Goal: Task Accomplishment & Management: Complete application form

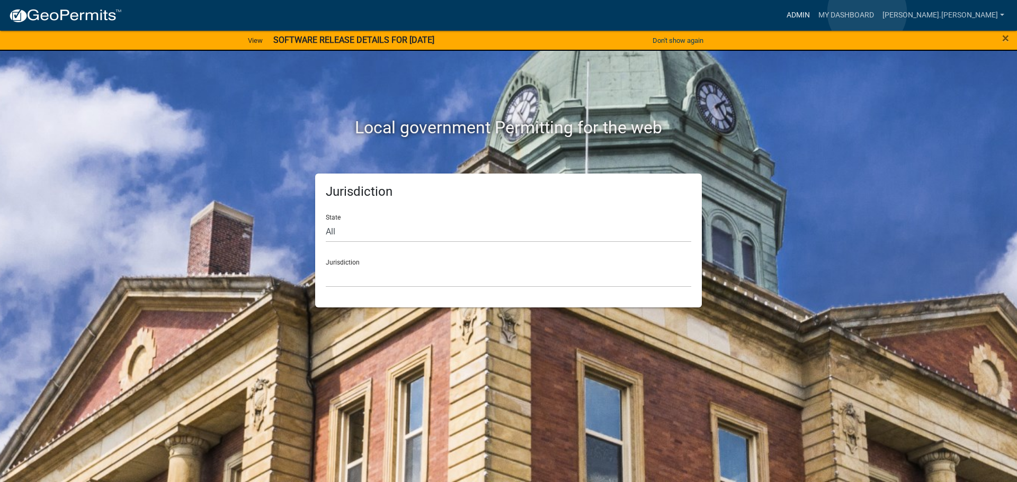
click at [814, 12] on link "Admin" at bounding box center [798, 15] width 32 height 20
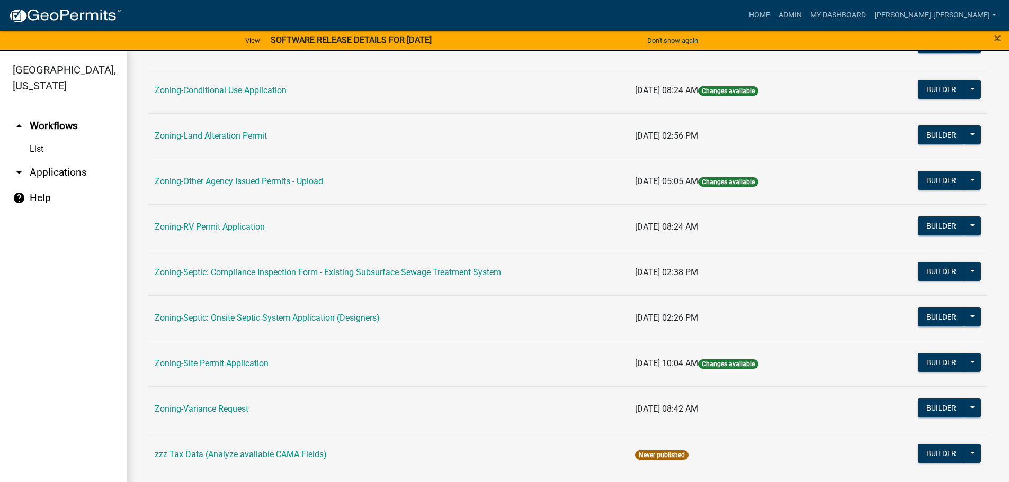
scroll to position [330, 0]
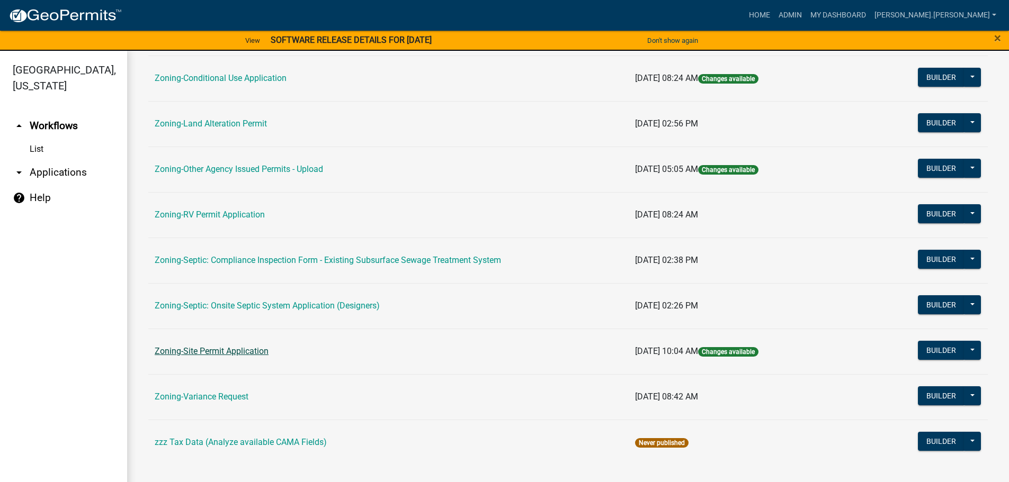
click at [224, 351] on link "Zoning-Site Permit Application" at bounding box center [212, 351] width 114 height 10
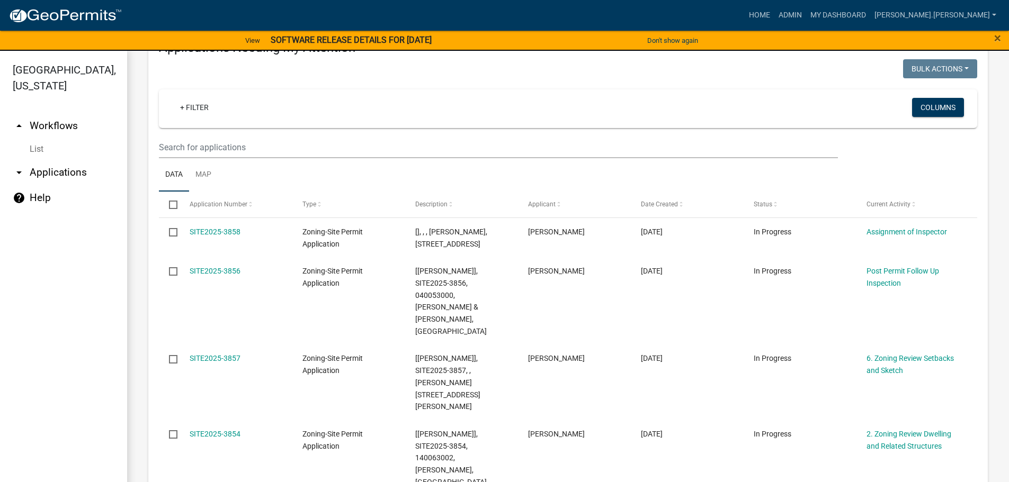
scroll to position [165, 0]
click at [235, 150] on input "text" at bounding box center [498, 147] width 679 height 22
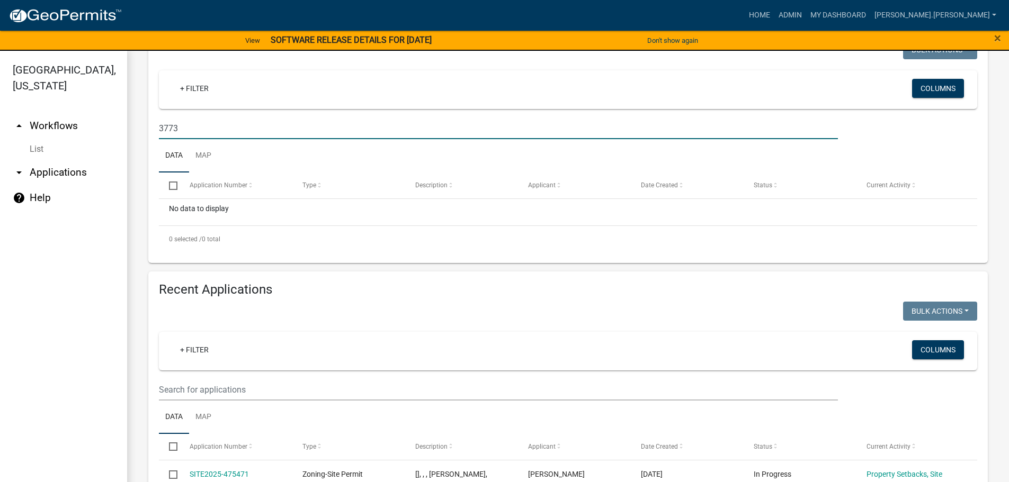
scroll to position [271, 0]
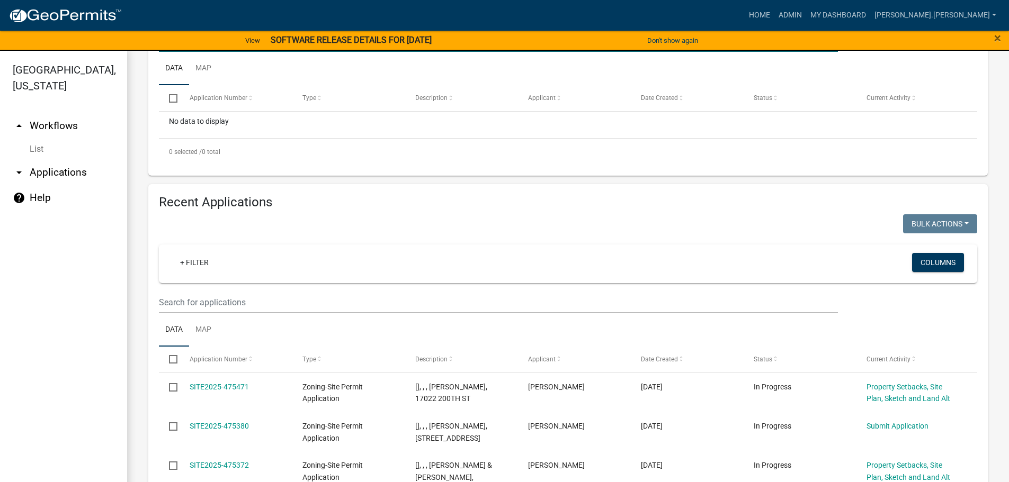
type input "3773"
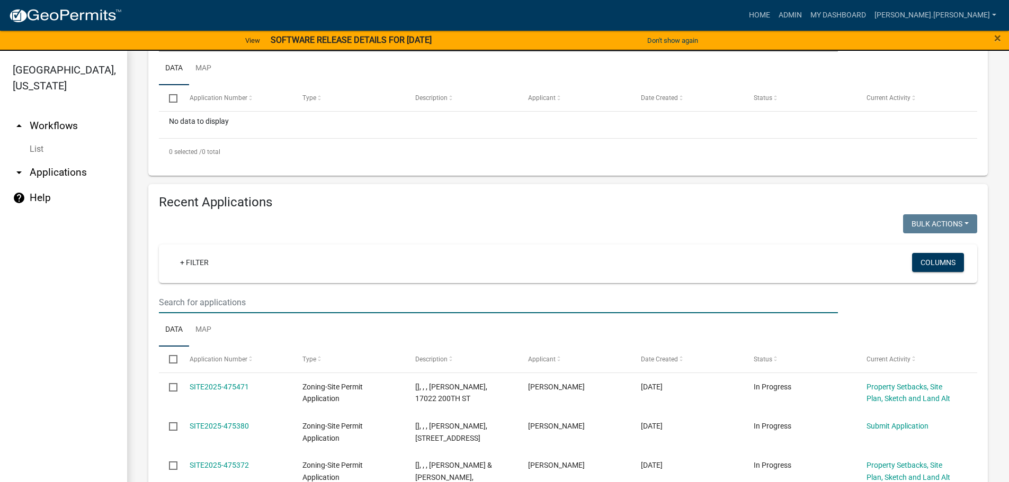
click at [233, 301] on input "text" at bounding box center [498, 303] width 679 height 22
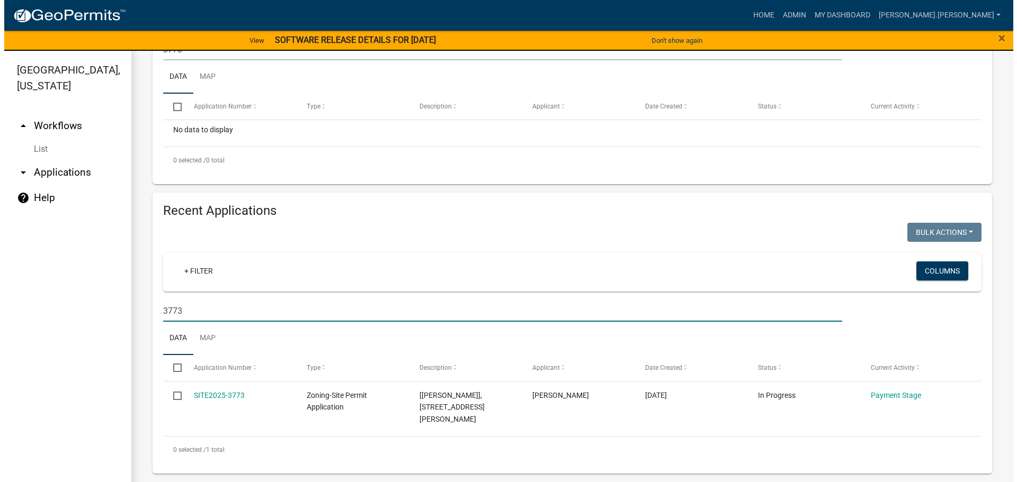
scroll to position [272, 0]
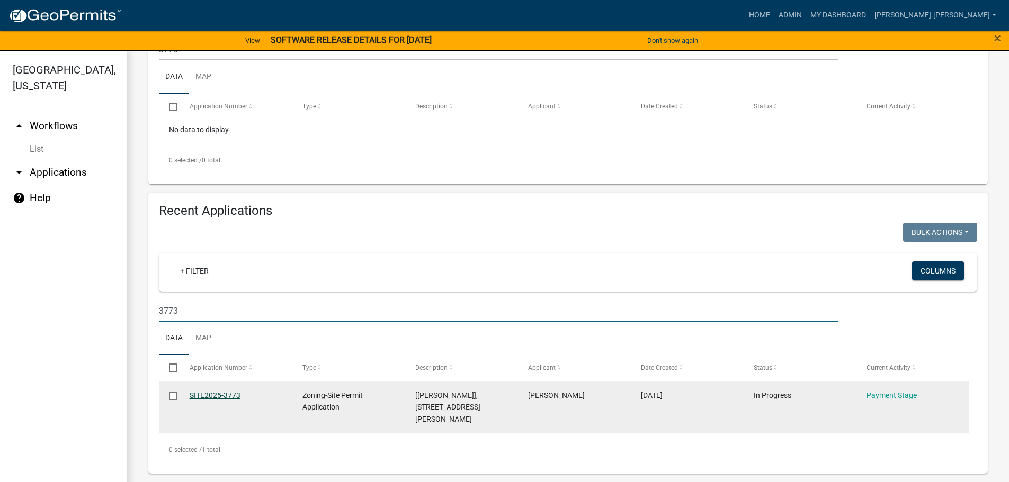
type input "3773"
click at [204, 391] on link "SITE2025-3773" at bounding box center [215, 395] width 51 height 8
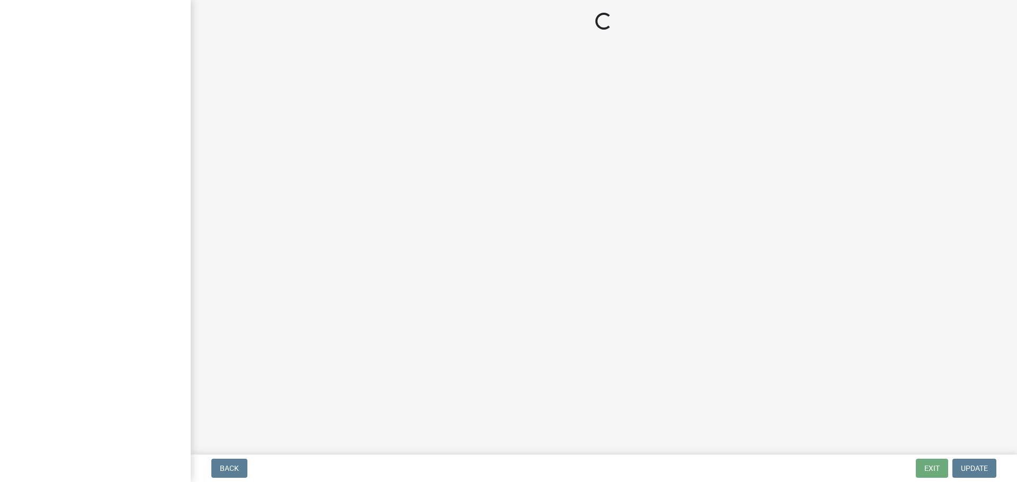
select select "3: 3"
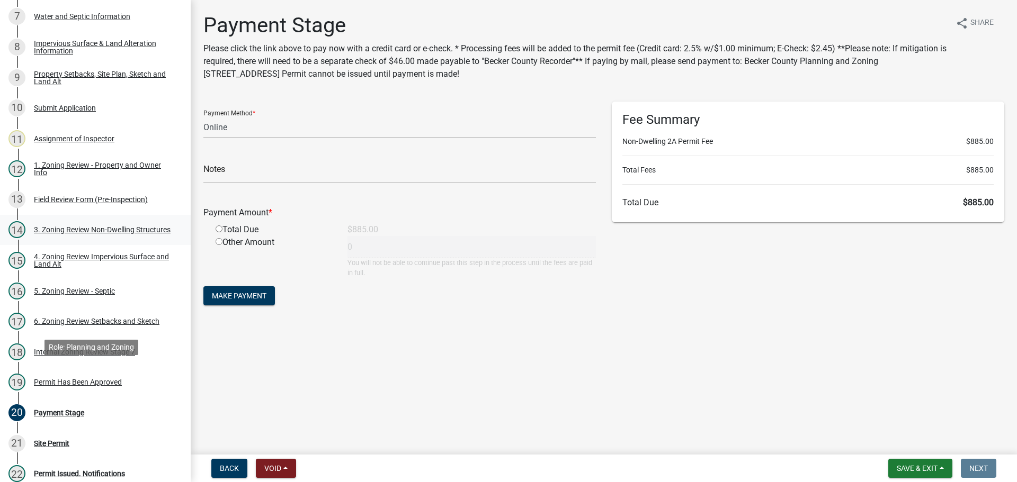
scroll to position [318, 0]
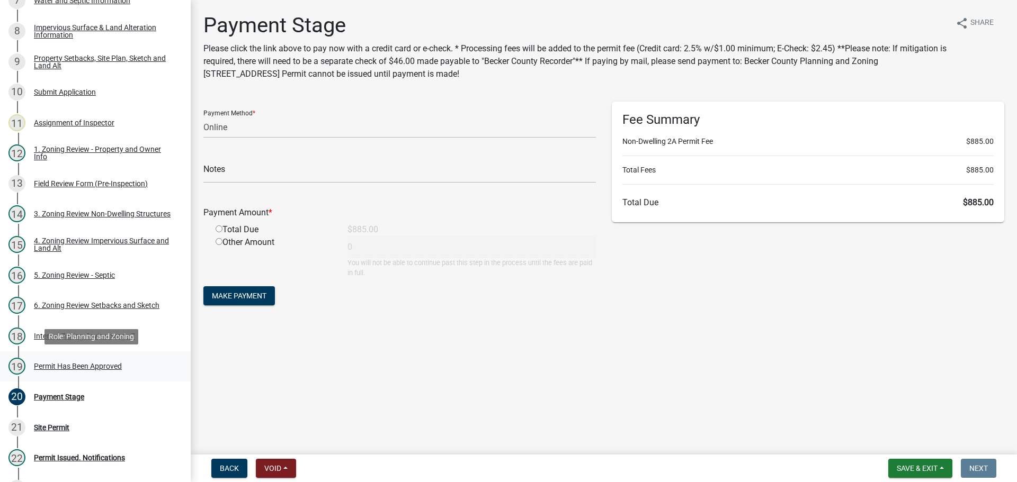
click at [66, 364] on div "Permit Has Been Approved" at bounding box center [78, 366] width 88 height 7
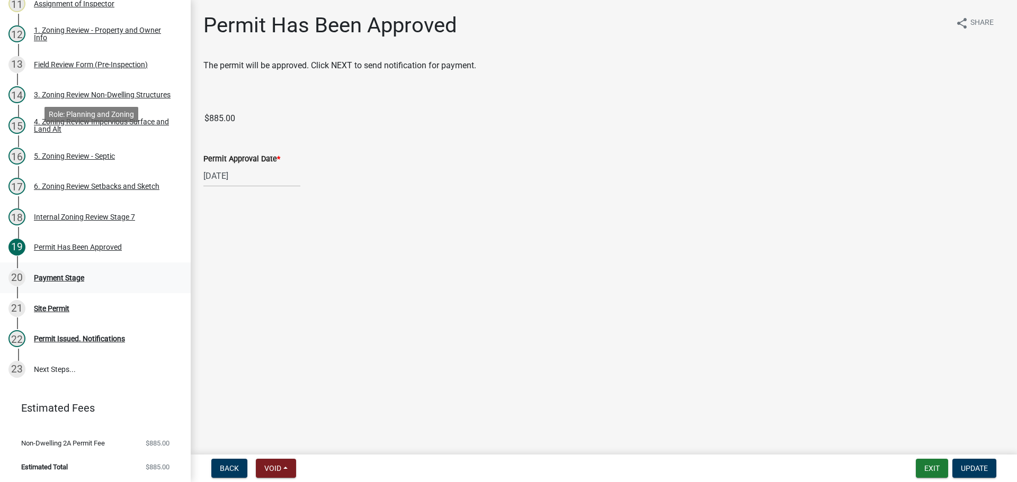
scroll to position [437, 0]
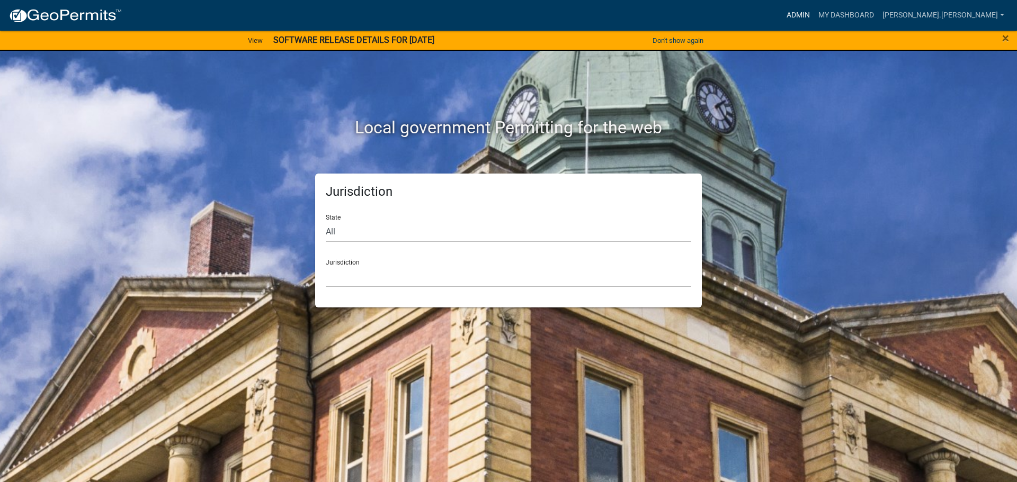
click at [814, 13] on link "Admin" at bounding box center [798, 15] width 32 height 20
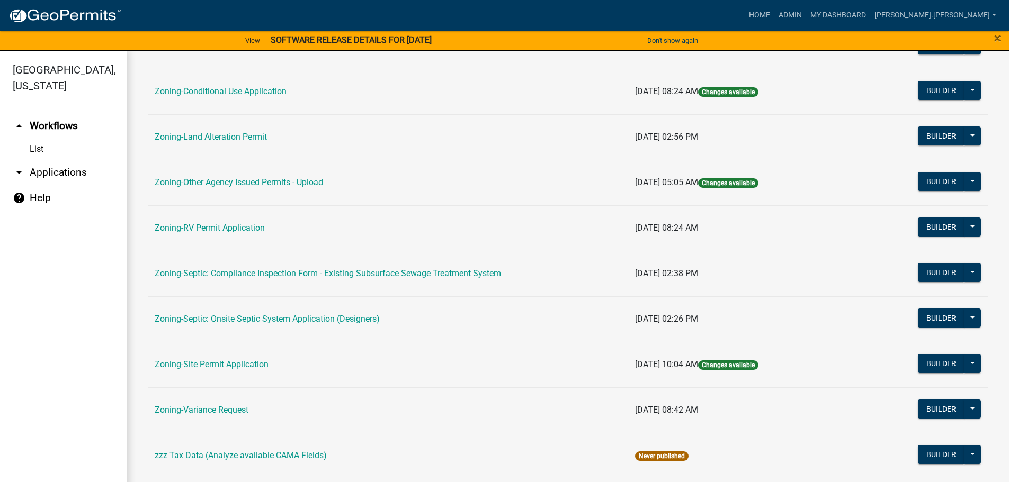
scroll to position [318, 0]
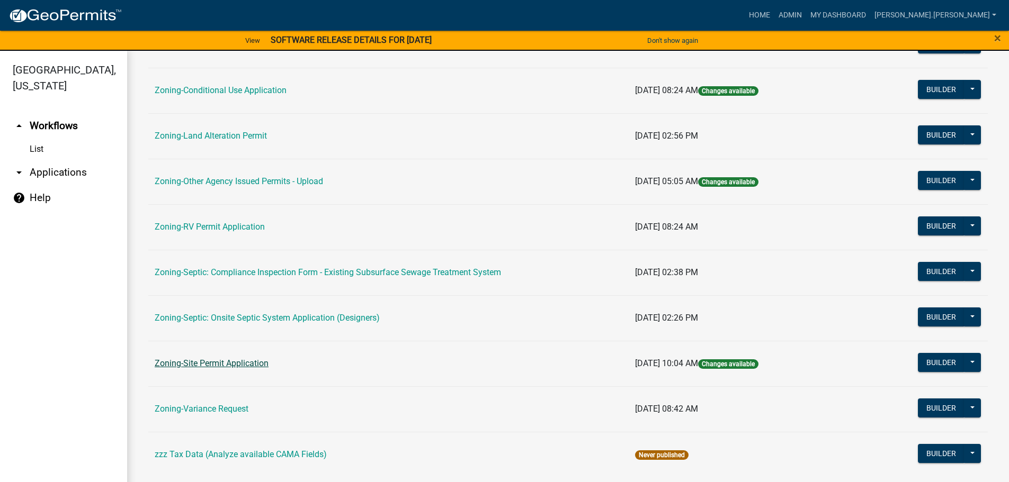
click at [235, 361] on link "Zoning-Site Permit Application" at bounding box center [212, 363] width 114 height 10
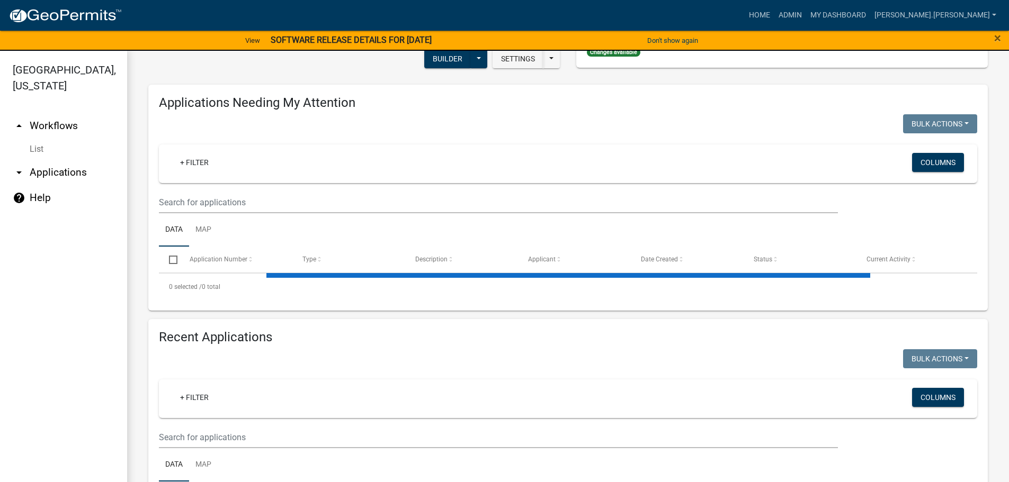
scroll to position [129, 0]
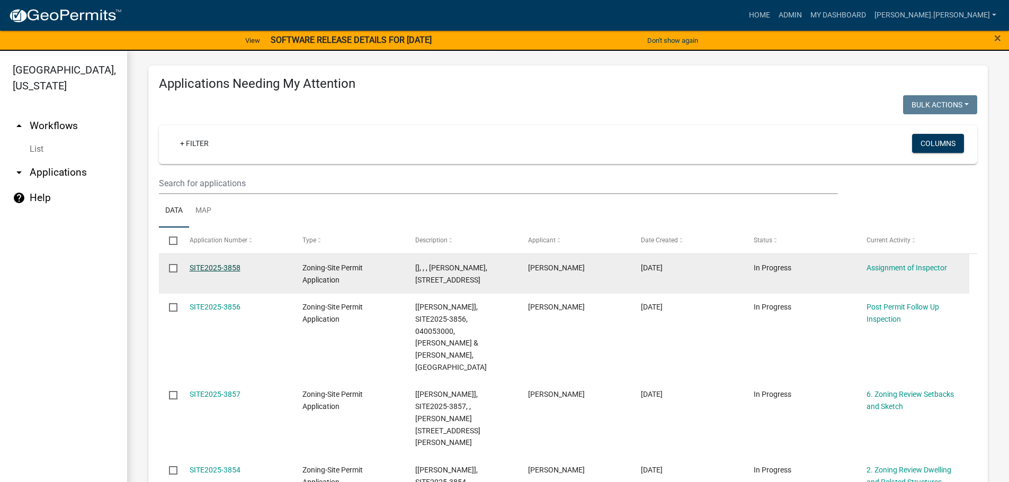
drag, startPoint x: 208, startPoint y: 262, endPoint x: 207, endPoint y: 269, distance: 6.9
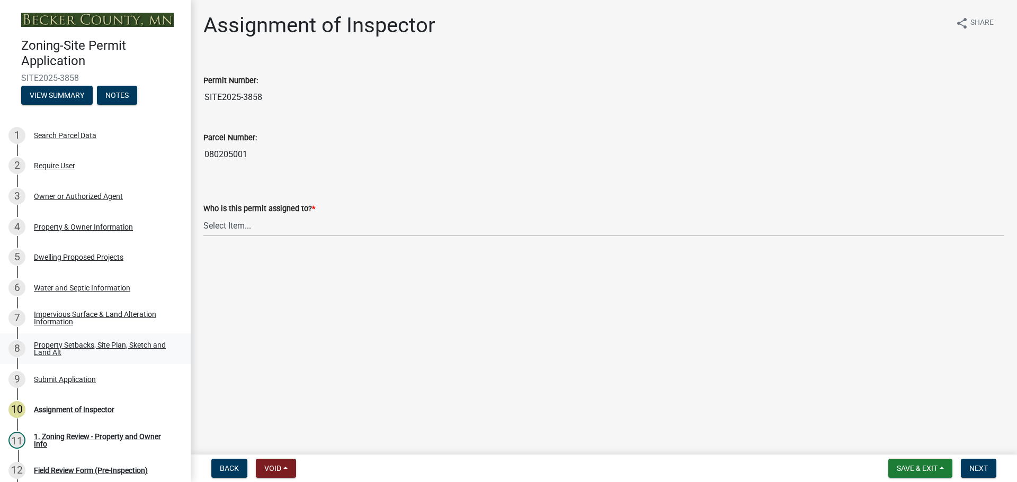
click at [75, 347] on div "Property Setbacks, Site Plan, Sketch and Land Alt" at bounding box center [104, 348] width 140 height 15
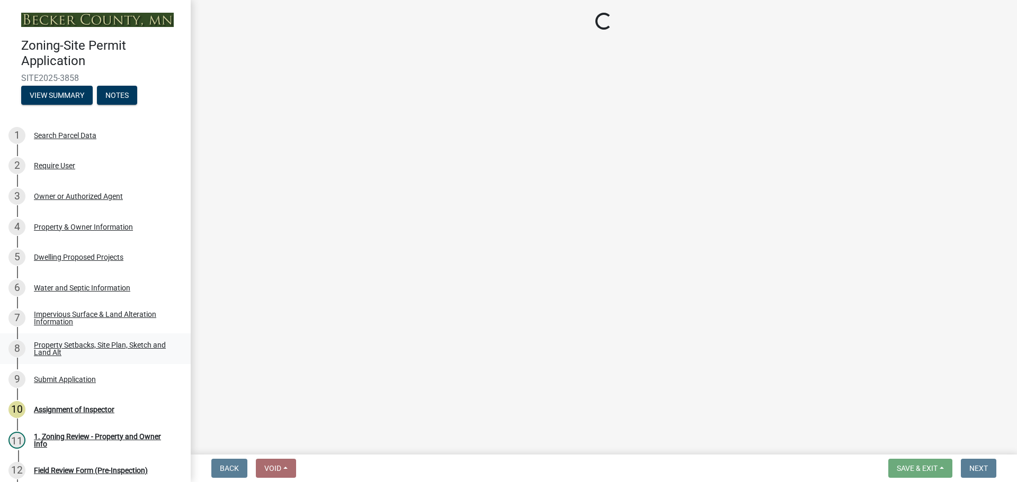
select select "d89fbfa0-1150-4954-b91c-9d482c9530a3"
select select "fd58f24c-a096-4195-863e-b494ea1fd324"
select select "12f785fb-c378-4b18-841c-21c73dc99083"
select select "e8ab2dc3-aa3f-46f3-9b4a-37eb25ad84af"
select select "28f6c7b2-2b88-4425-ae15-f67110f778a7"
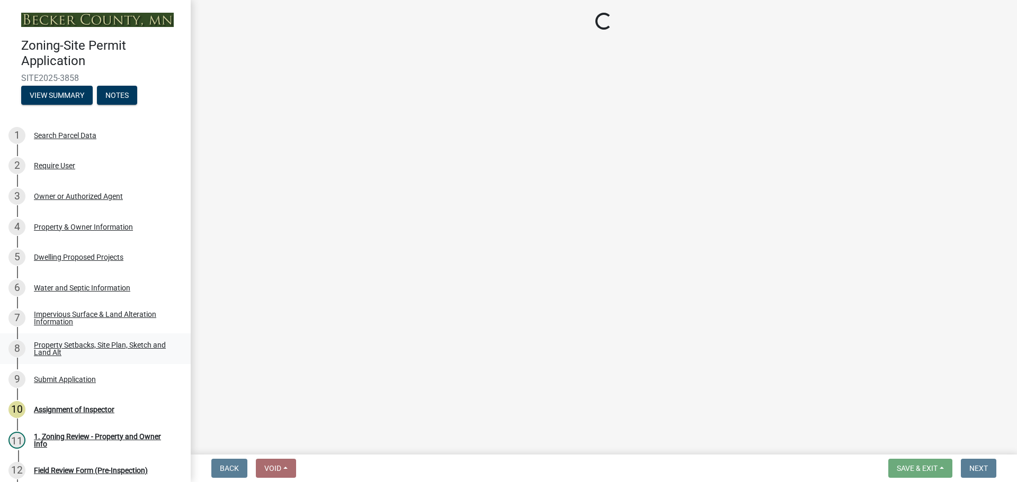
select select "c8b8ea71-7088-4e87-a493-7bc88cc2835b"
select select "ff457040-d2bf-49fa-a716-aef4a9c76f60"
select select "4421853d-5e11-4b64-95ec-6c47066881cc"
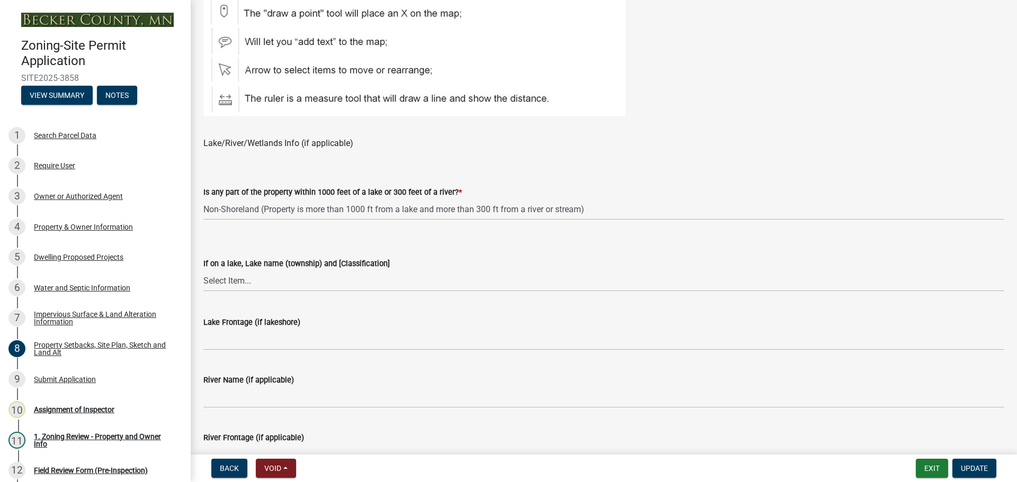
scroll to position [847, 0]
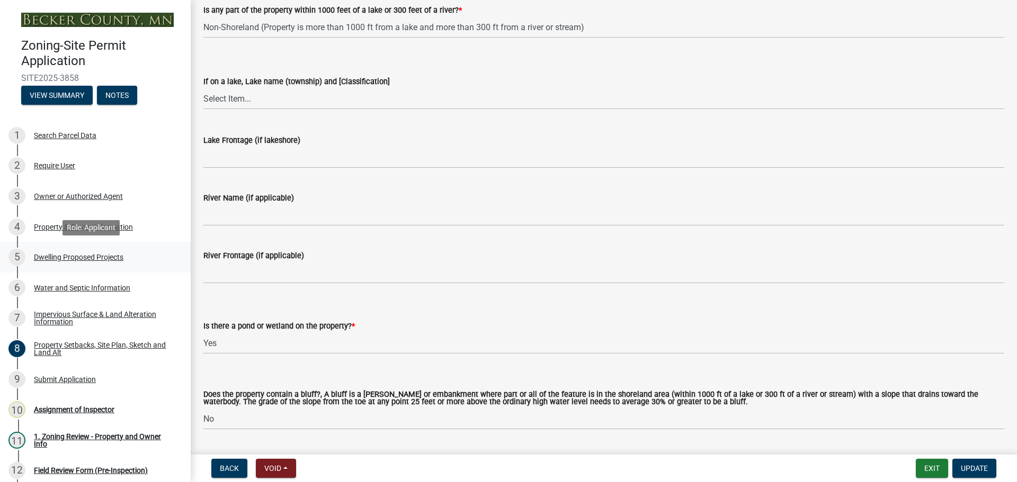
click at [120, 251] on div "5 Dwelling Proposed Projects" at bounding box center [90, 257] width 165 height 17
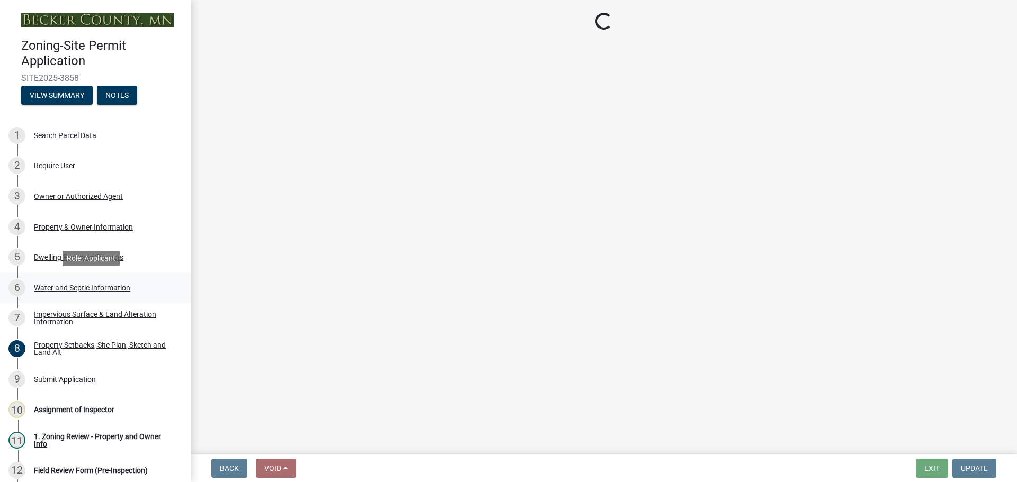
select select "b76c2e3f-c59d-4748-8205-29623accd873"
select select "566f81cc-4b3f-4ecb-9f16-a2b313352c61"
select select "e9b8a31e-e3fd-4a95-ab32-acf8bf819ee6"
select select "43dc438e-12cf-4fa6-b4ef-a236ffc627d7"
select select "8786fdd2-7f96-462d-8069-e958fae6b9a0"
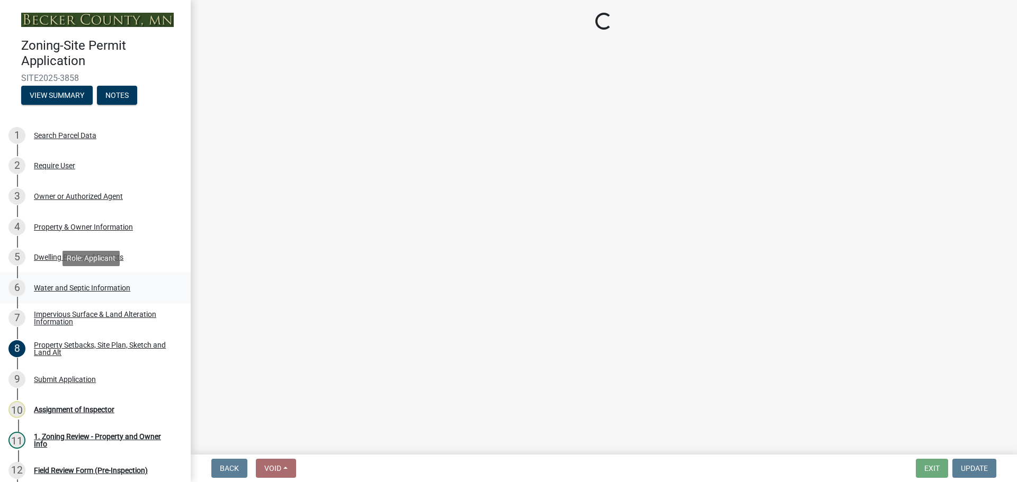
select select "256d326d-7a65-4b43-bb27-2952fbe4c534"
select select "3d6d33a4-08a3-4693-9e40-f7dc371bbdbe"
select select "5c3531b8-bc96-4b07-92f8-845cfe46d7fc"
select select "8e4dc0e1-7dfa-4afc-85b9-5ad40795f204"
select select "107cbe59-677b-44f2-96fc-816b282ebb79"
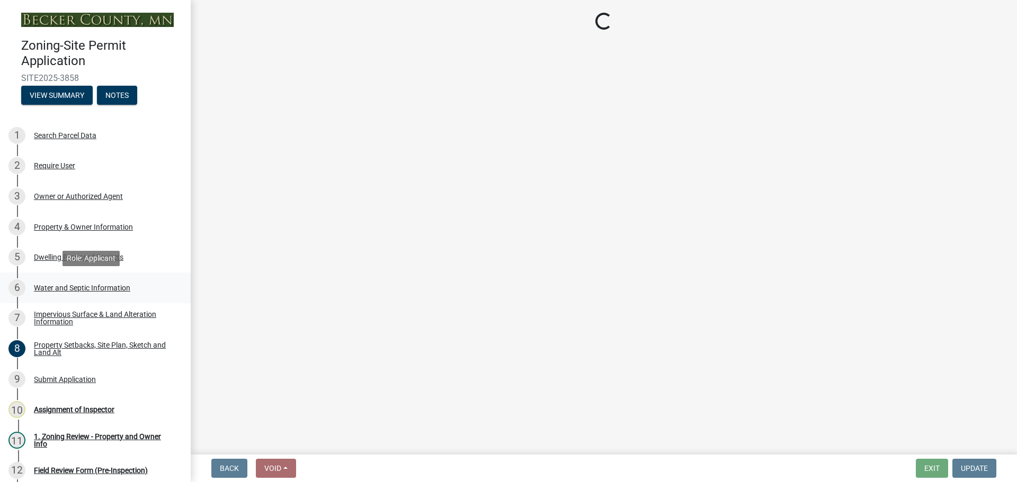
select select "ab9119d1-7da9-49c4-9fac-8c142204c89d"
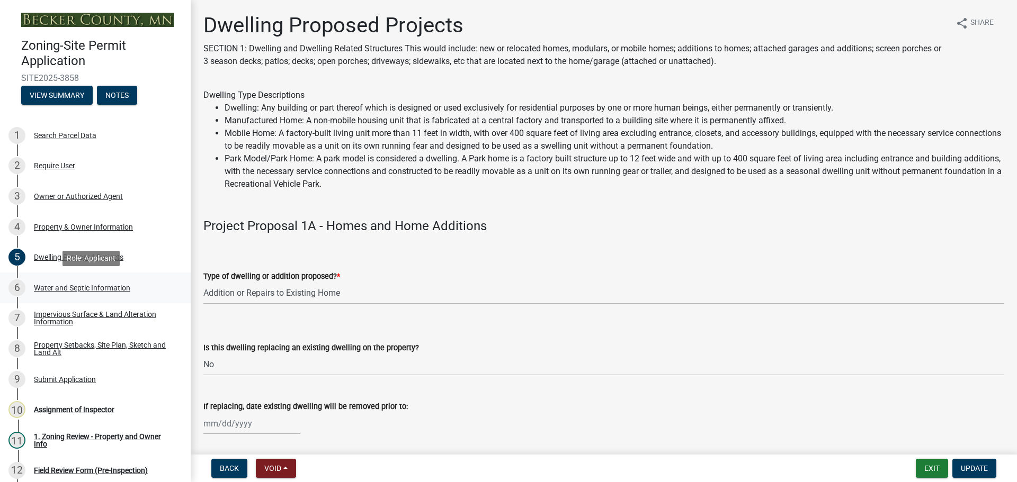
click at [107, 287] on div "Water and Septic Information" at bounding box center [82, 287] width 96 height 7
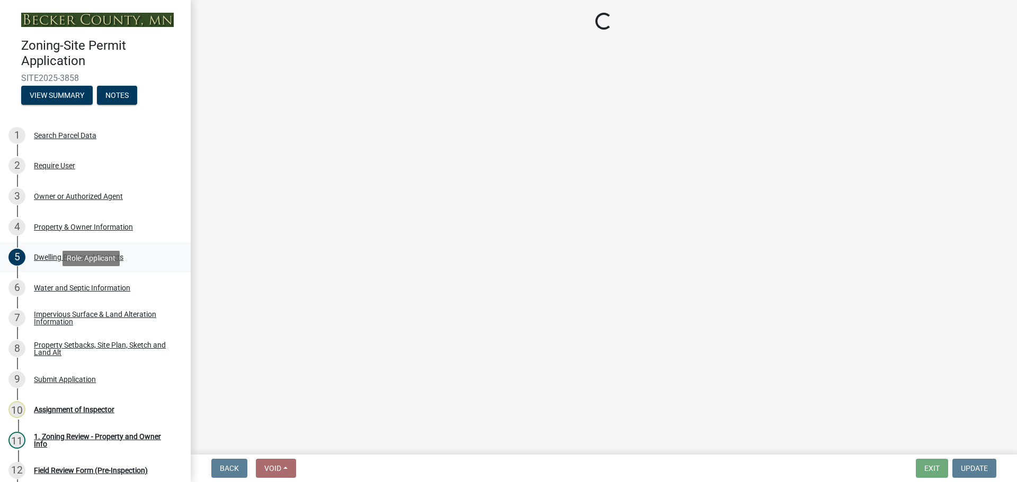
select select "9c51a48b-0bee-4836-8d5c-beab6e77ad2a"
select select "25b8aef2-9eed-4c0f-8836-08d4b8d082b1"
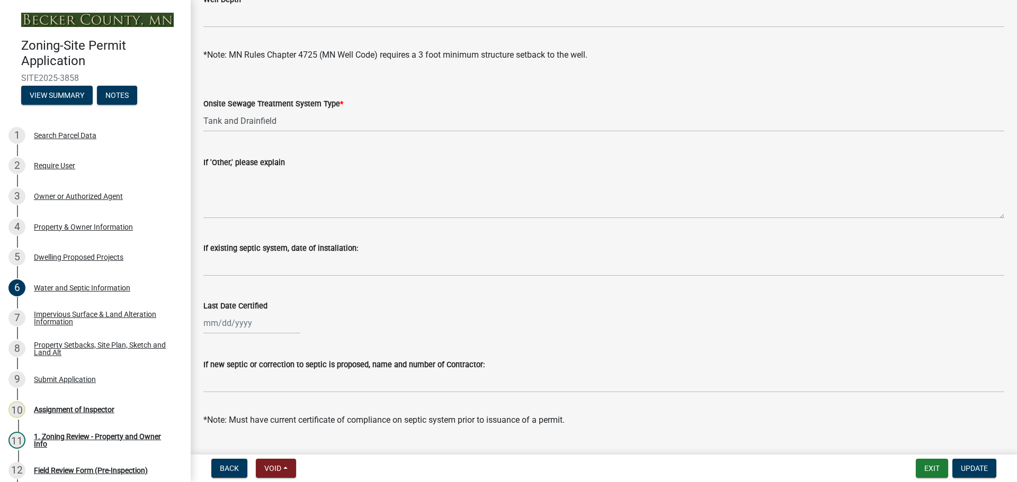
scroll to position [307, 0]
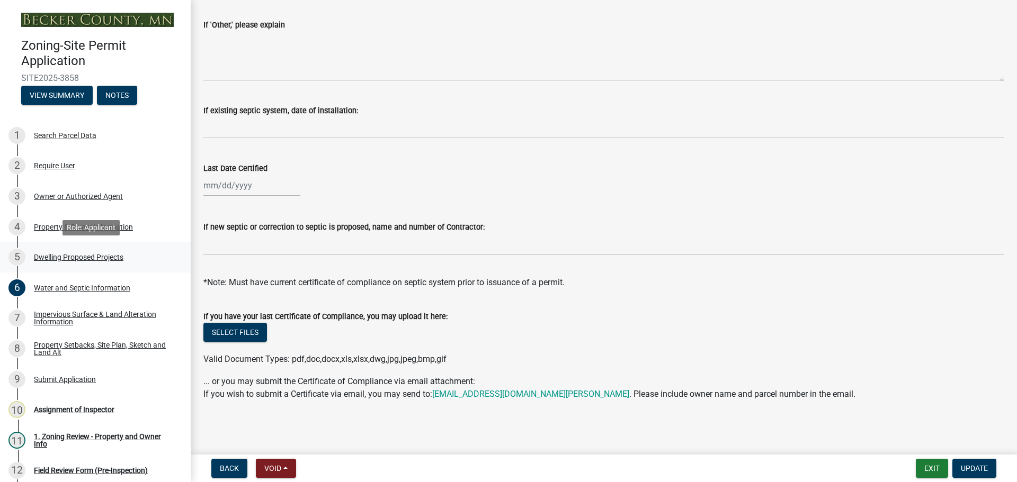
click at [85, 259] on div "Dwelling Proposed Projects" at bounding box center [78, 257] width 89 height 7
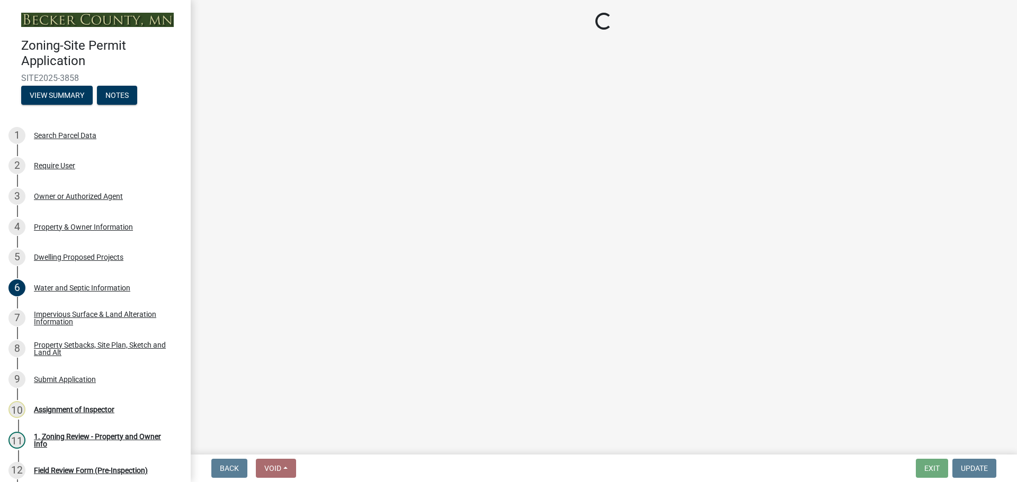
select select "b76c2e3f-c59d-4748-8205-29623accd873"
select select "566f81cc-4b3f-4ecb-9f16-a2b313352c61"
select select "e9b8a31e-e3fd-4a95-ab32-acf8bf819ee6"
select select "43dc438e-12cf-4fa6-b4ef-a236ffc627d7"
select select "8786fdd2-7f96-462d-8069-e958fae6b9a0"
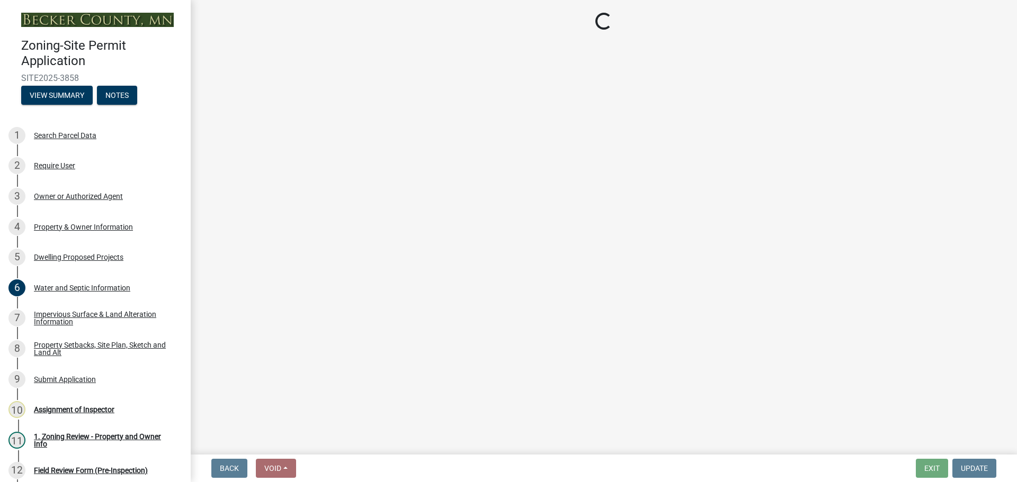
select select "256d326d-7a65-4b43-bb27-2952fbe4c534"
select select "3d6d33a4-08a3-4693-9e40-f7dc371bbdbe"
select select "5c3531b8-bc96-4b07-92f8-845cfe46d7fc"
select select "8e4dc0e1-7dfa-4afc-85b9-5ad40795f204"
select select "107cbe59-677b-44f2-96fc-816b282ebb79"
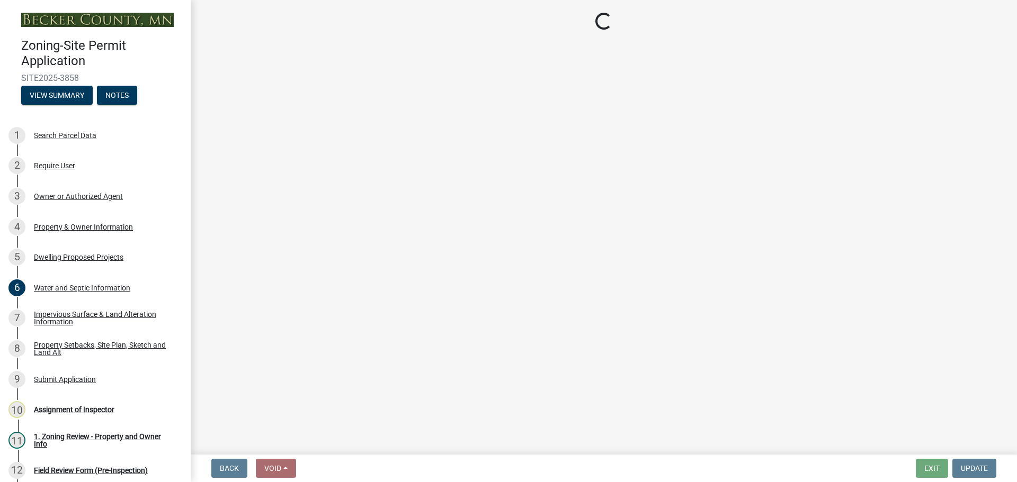
select select "ab9119d1-7da9-49c4-9fac-8c142204c89d"
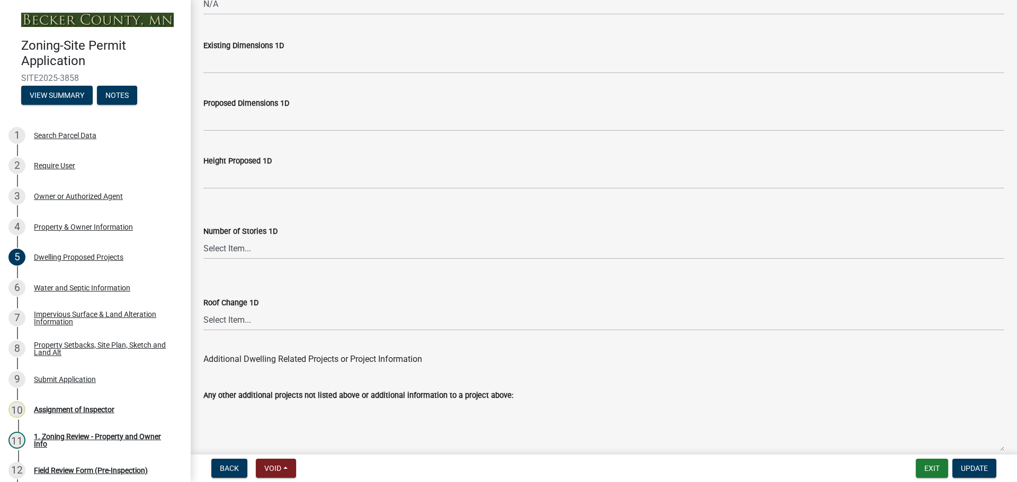
scroll to position [2539, 0]
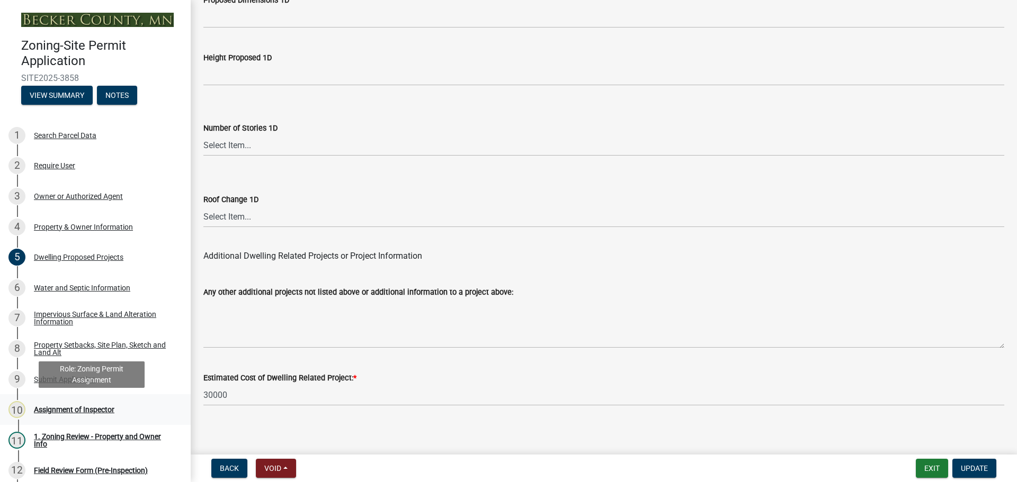
click at [101, 418] on div "10 Assignment of Inspector" at bounding box center [90, 409] width 165 height 17
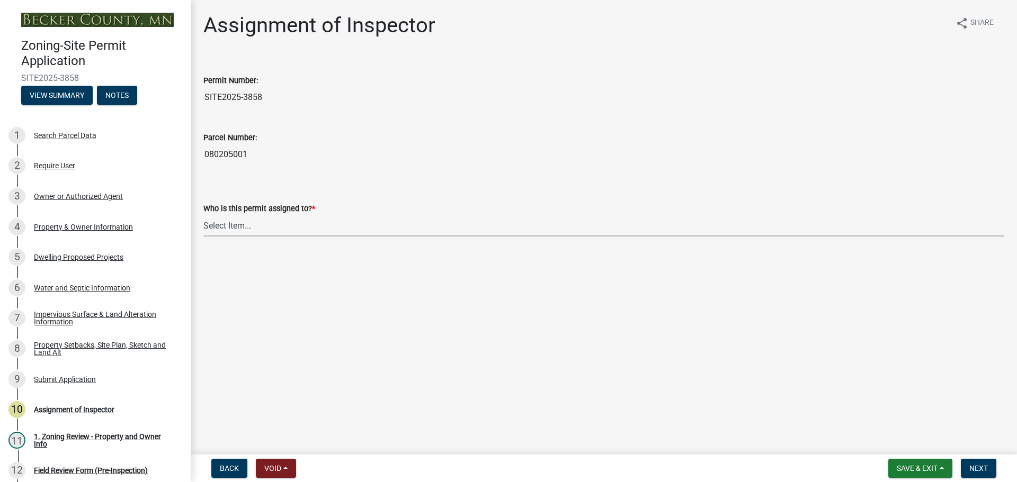
click at [246, 225] on select "Select Item... Jeff Rusness Kyle Vareberg Nicole Bradbury Susan Rockwell Tyler …" at bounding box center [603, 226] width 801 height 22
click at [203, 215] on select "Select Item... Jeff Rusness Kyle Vareberg Nicole Bradbury Susan Rockwell Tyler …" at bounding box center [603, 226] width 801 height 22
select select "c0b6e50c-983d-48c1-a910-e8bd43c13b77"
click at [981, 474] on button "Next" at bounding box center [977, 468] width 35 height 19
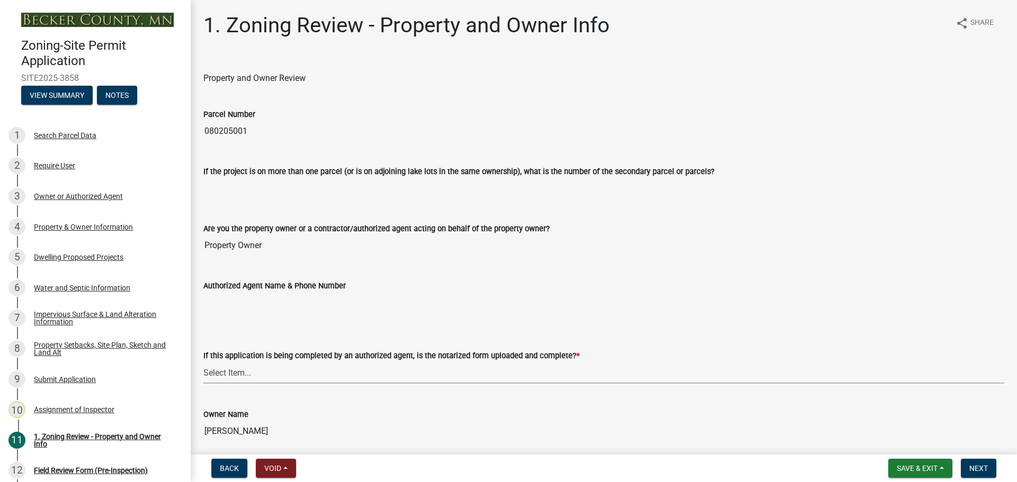
click at [332, 377] on select "Select Item... Yes No N/A" at bounding box center [603, 373] width 801 height 22
click at [334, 314] on wm-data-entity-input "Authorized Agent Name & Phone Number" at bounding box center [603, 293] width 801 height 57
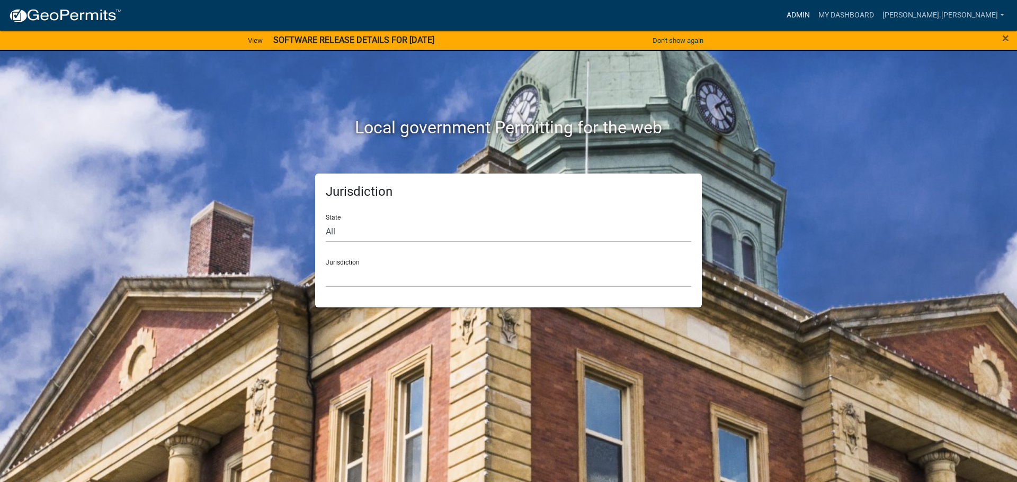
click at [814, 12] on link "Admin" at bounding box center [798, 15] width 32 height 20
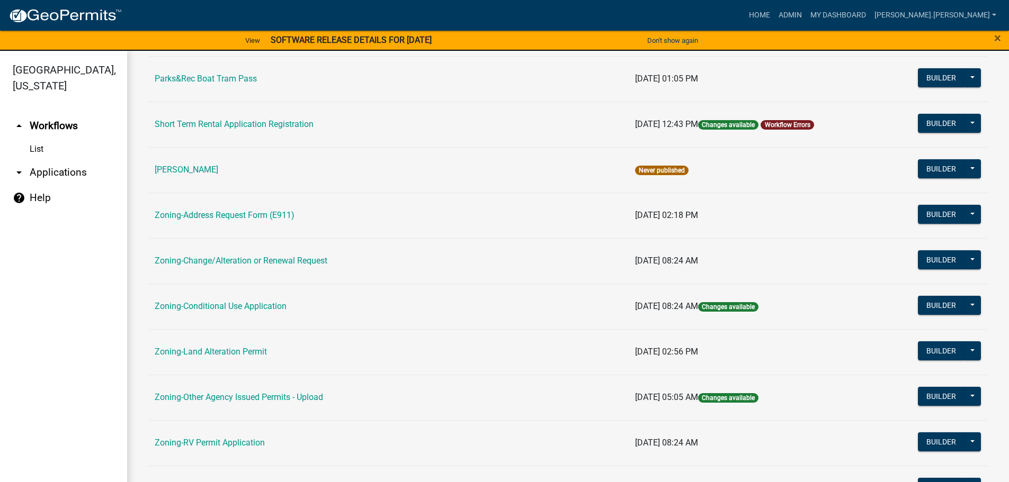
scroll to position [265, 0]
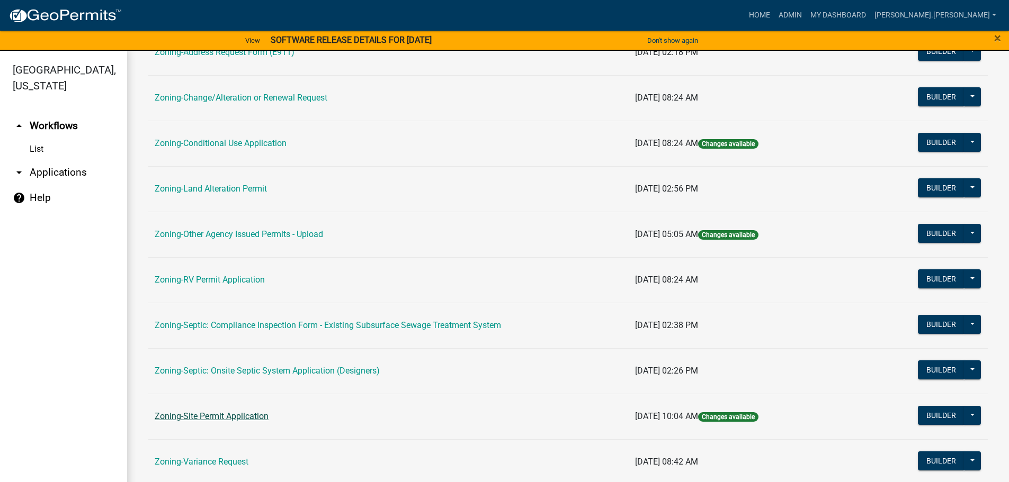
click at [241, 414] on link "Zoning-Site Permit Application" at bounding box center [212, 416] width 114 height 10
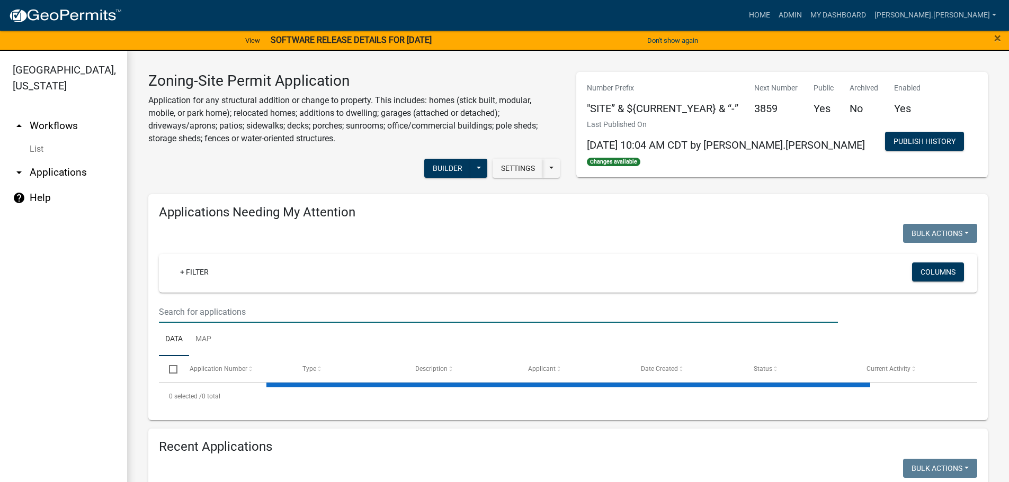
click at [236, 307] on input "text" at bounding box center [498, 312] width 679 height 22
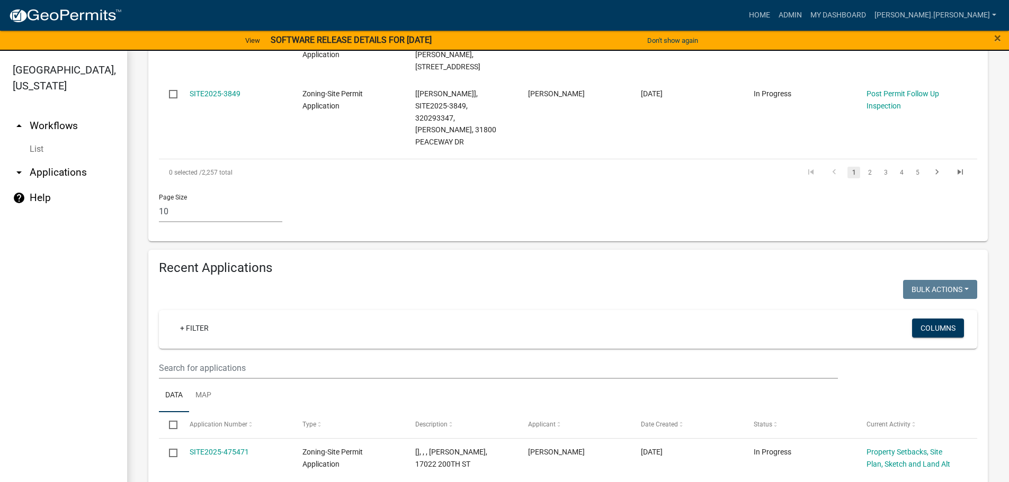
scroll to position [1112, 0]
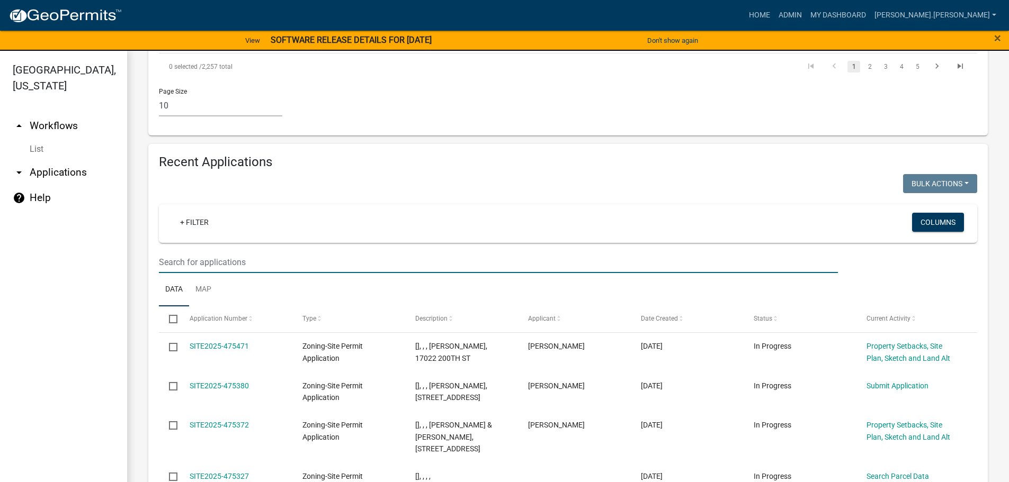
click at [310, 251] on input "text" at bounding box center [498, 262] width 679 height 22
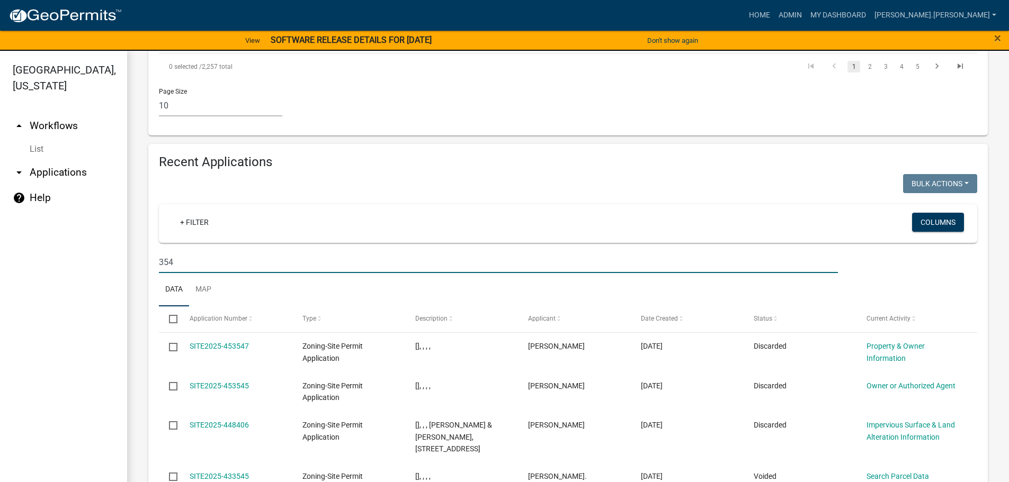
click at [310, 251] on input "354" at bounding box center [498, 262] width 679 height 22
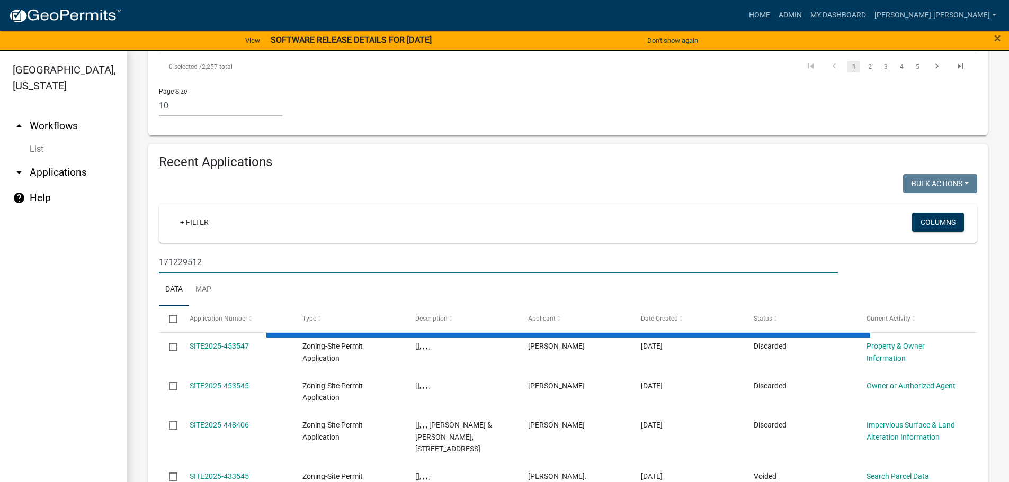
type input "171229512"
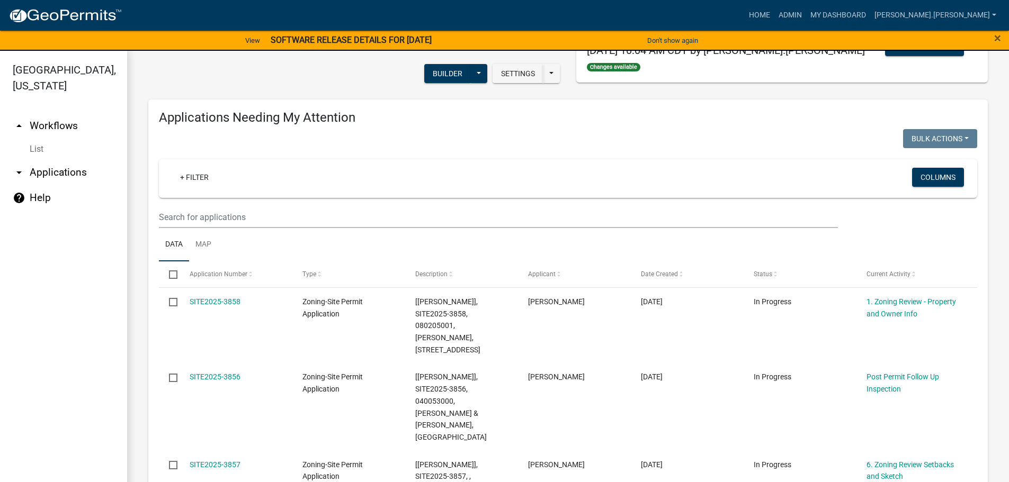
scroll to position [15, 0]
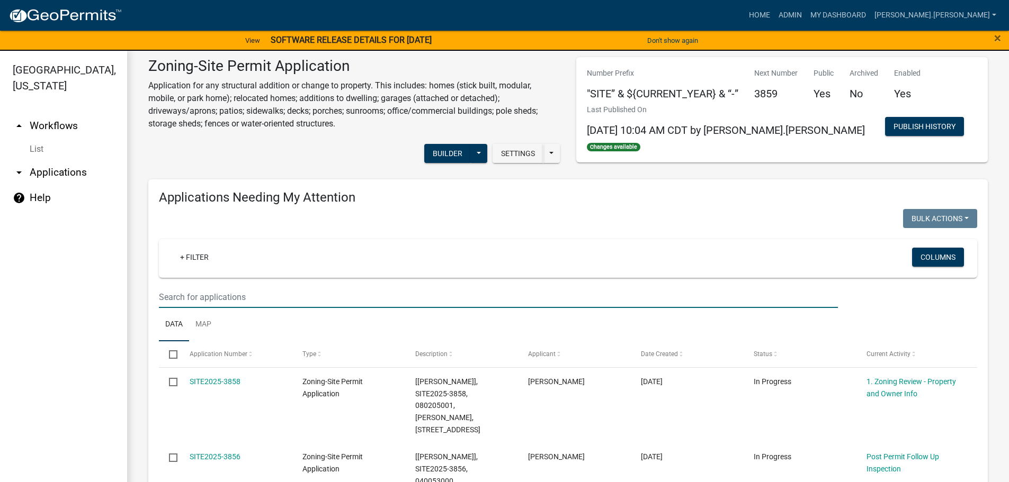
click at [220, 296] on input "text" at bounding box center [498, 297] width 679 height 22
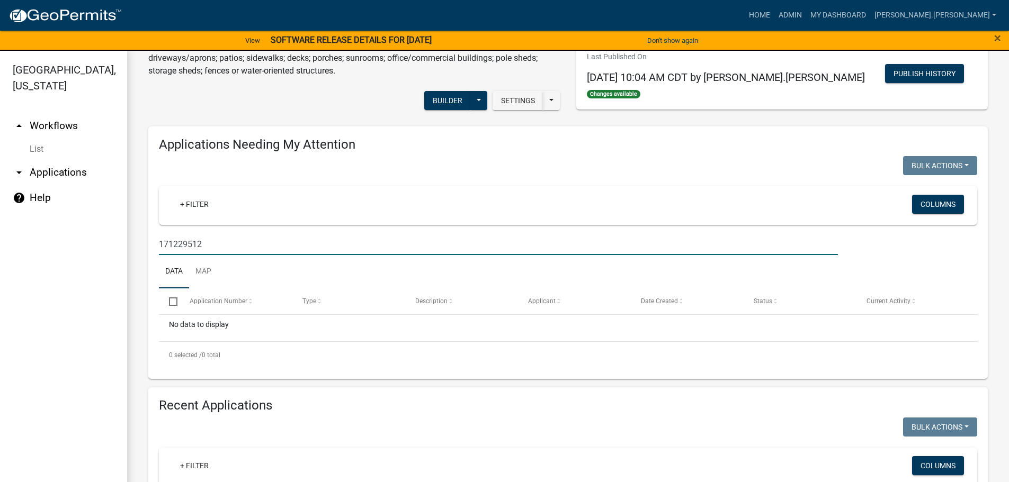
scroll to position [174, 0]
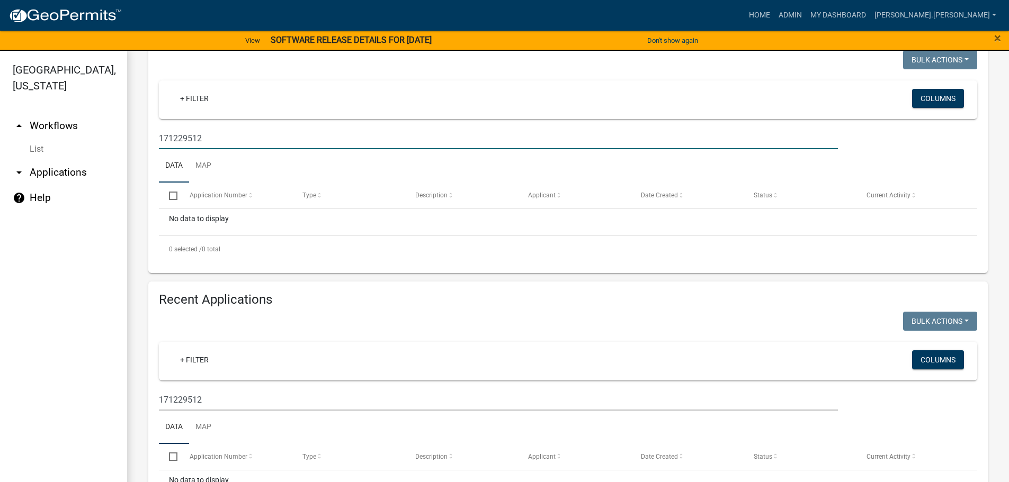
click at [386, 140] on input "171229512" at bounding box center [498, 139] width 679 height 22
click at [386, 141] on input "171229512" at bounding box center [498, 139] width 679 height 22
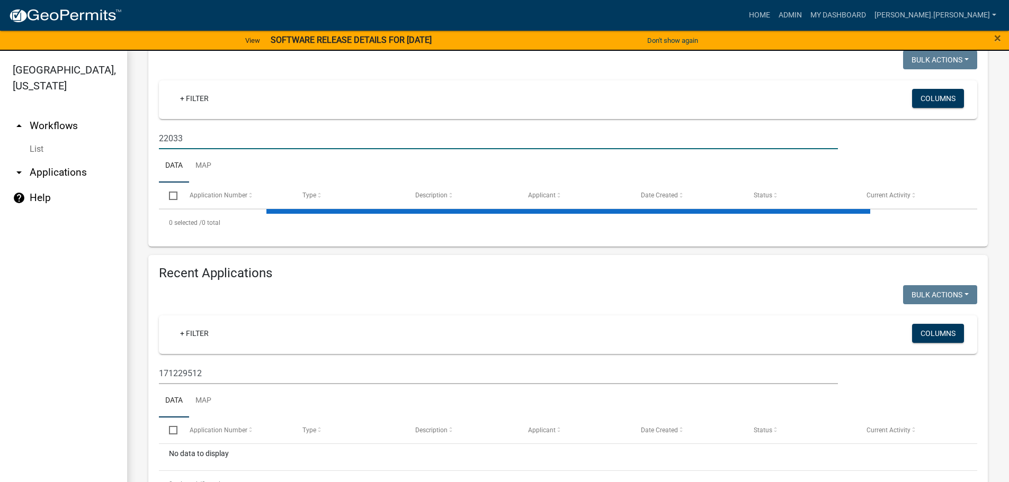
type input "22033"
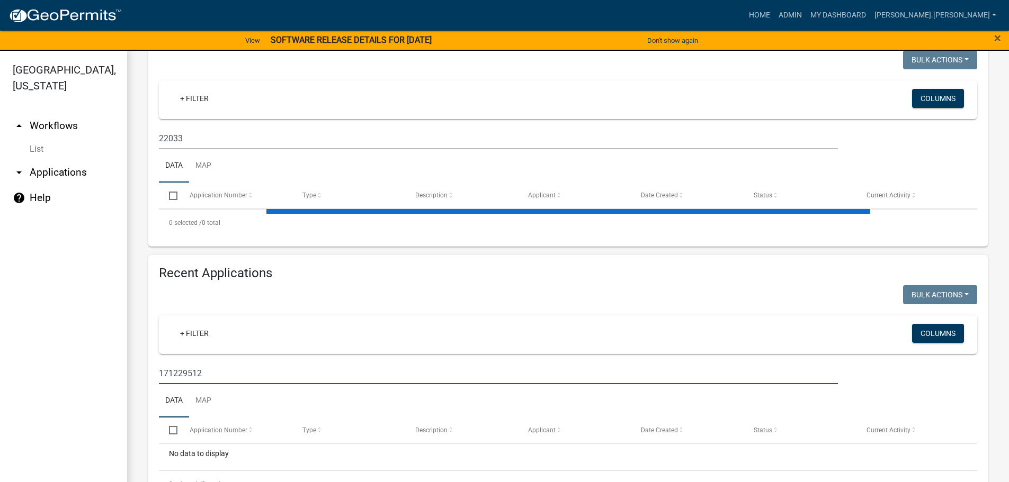
click at [240, 375] on input "171229512" at bounding box center [498, 374] width 679 height 22
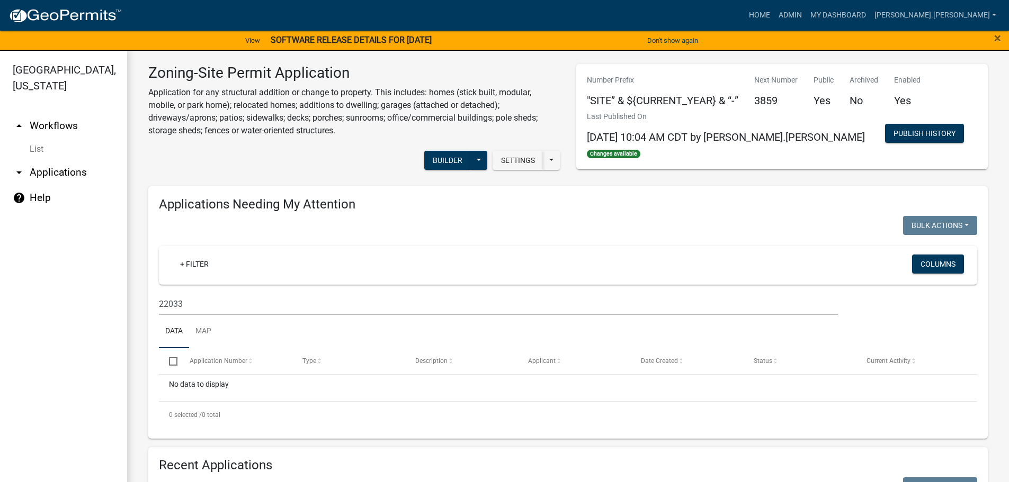
scroll to position [0, 0]
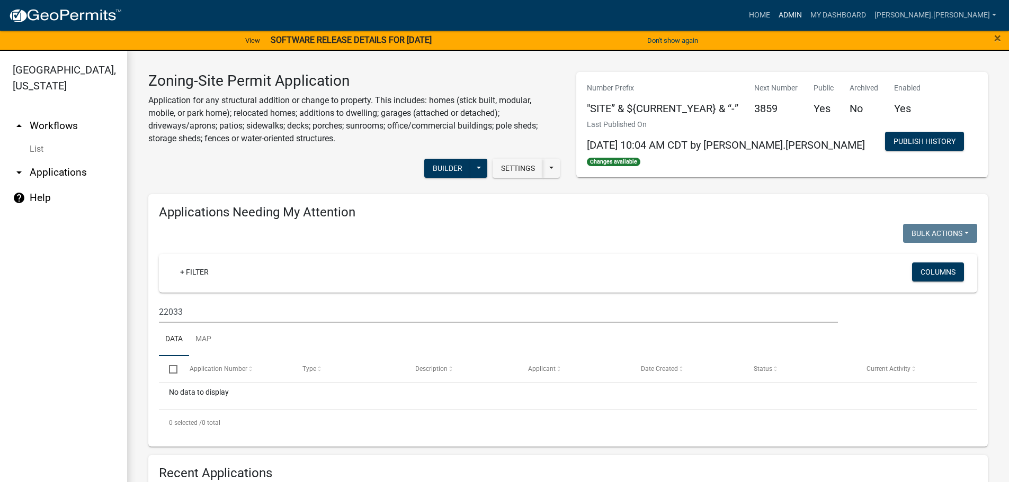
type input "22033"
click at [806, 10] on link "Admin" at bounding box center [790, 15] width 32 height 20
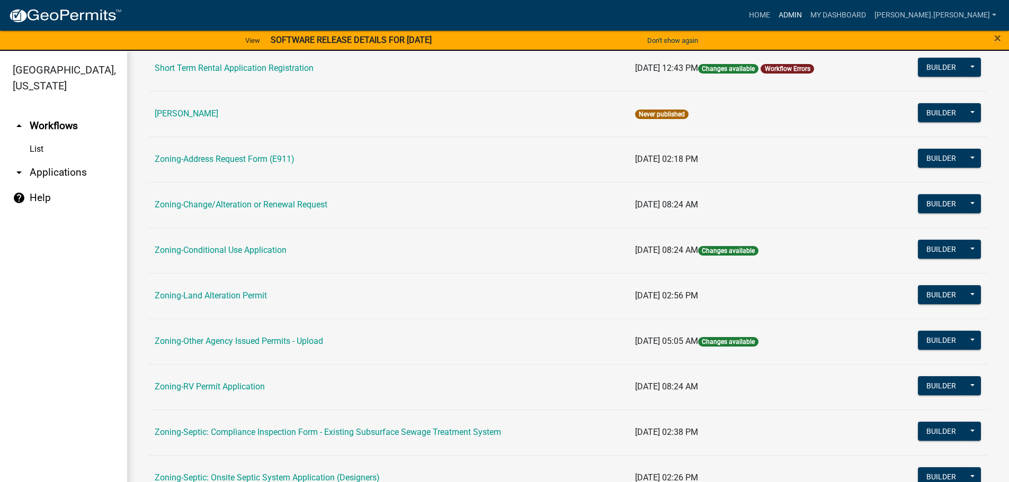
scroll to position [159, 0]
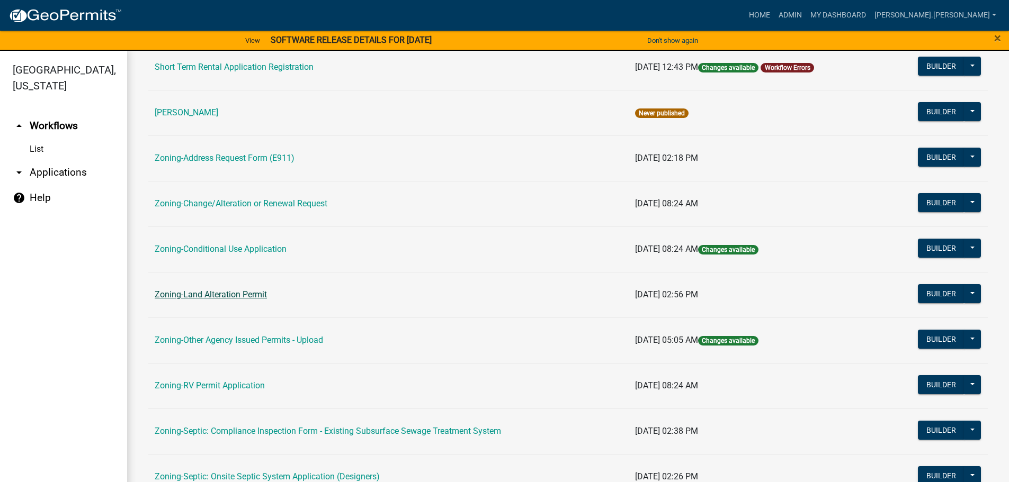
click at [213, 293] on link "Zoning-Land Alteration Permit" at bounding box center [211, 295] width 112 height 10
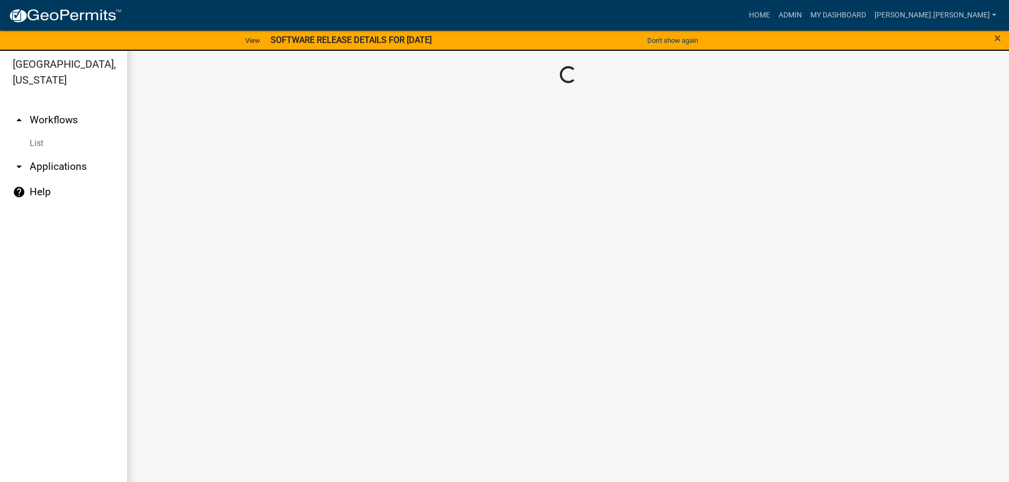
scroll to position [13, 0]
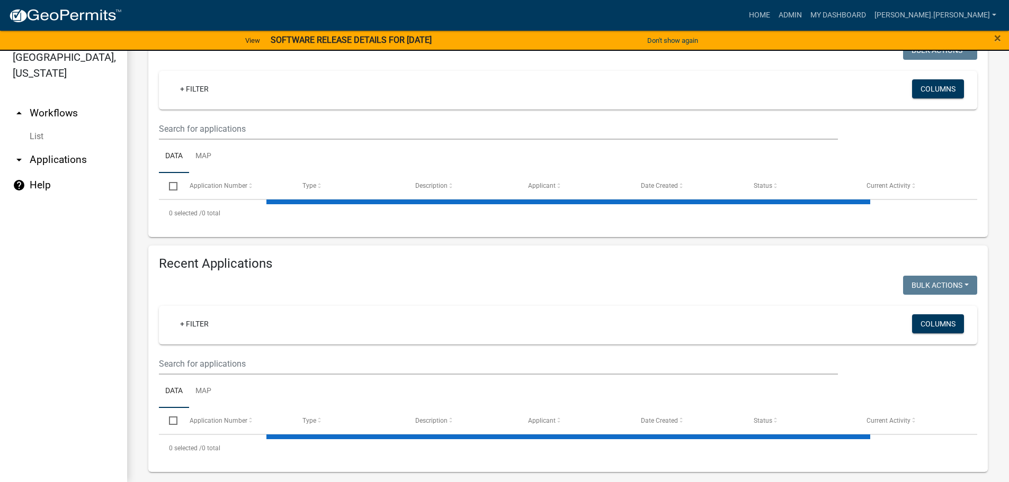
scroll to position [194, 0]
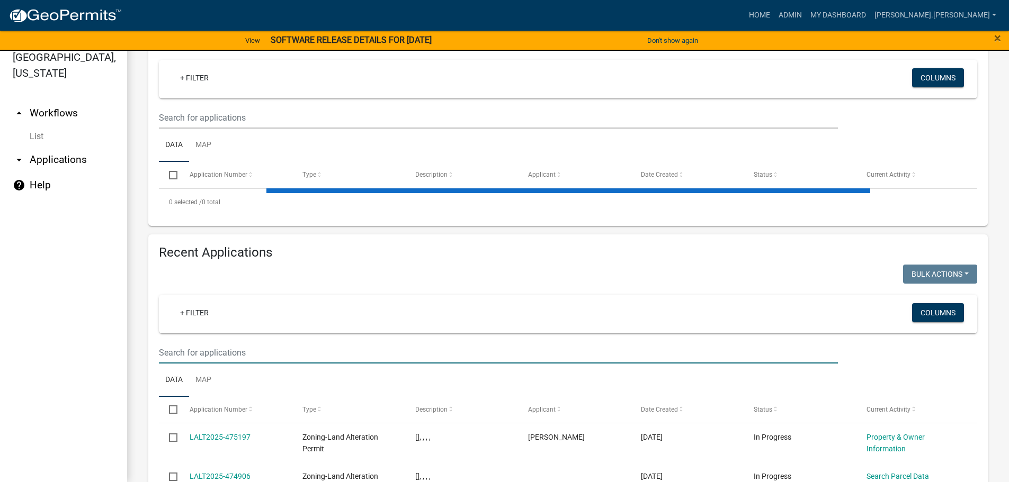
click at [274, 346] on input "text" at bounding box center [498, 353] width 679 height 22
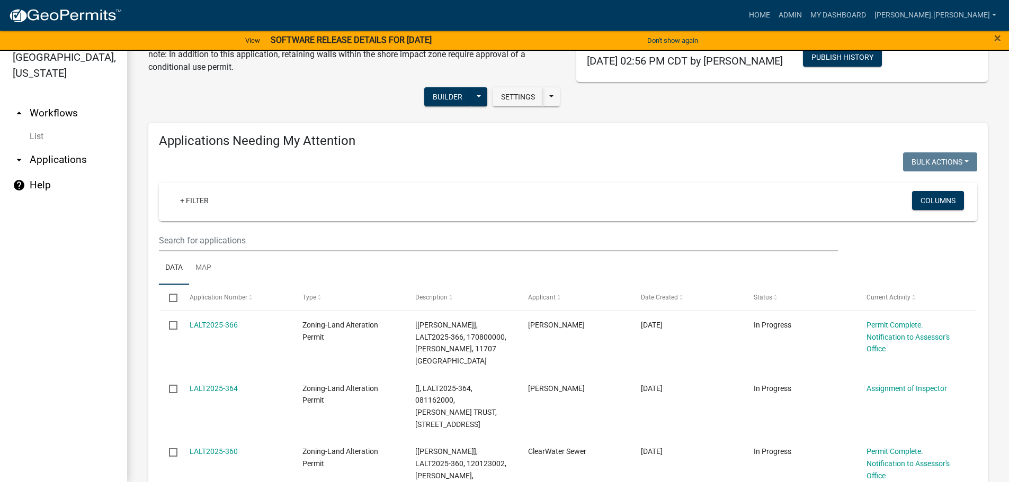
scroll to position [0, 0]
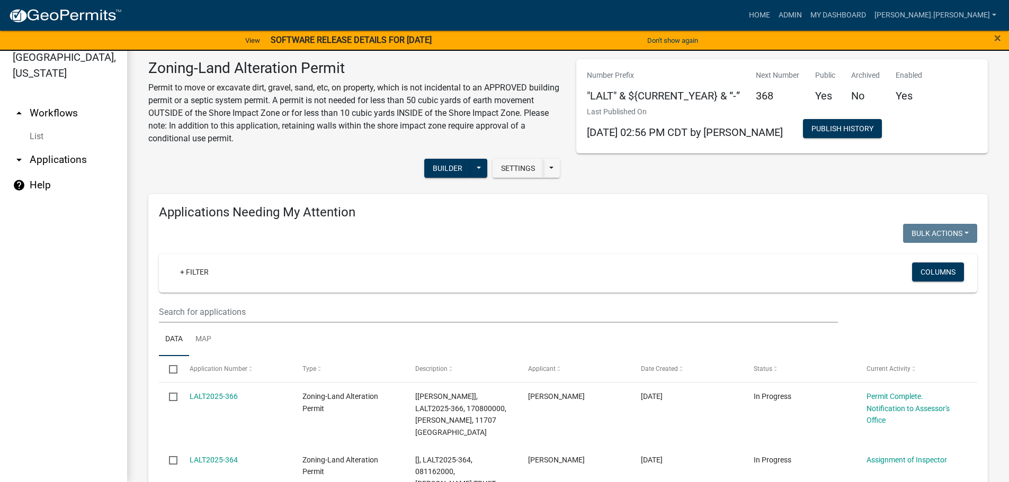
type input "22033"
click at [209, 308] on input "text" at bounding box center [498, 312] width 679 height 22
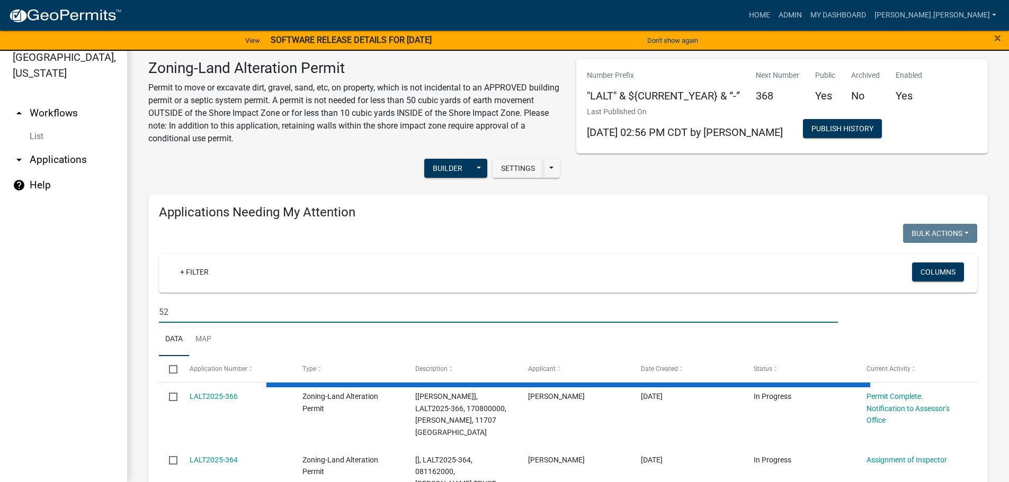
type input "5"
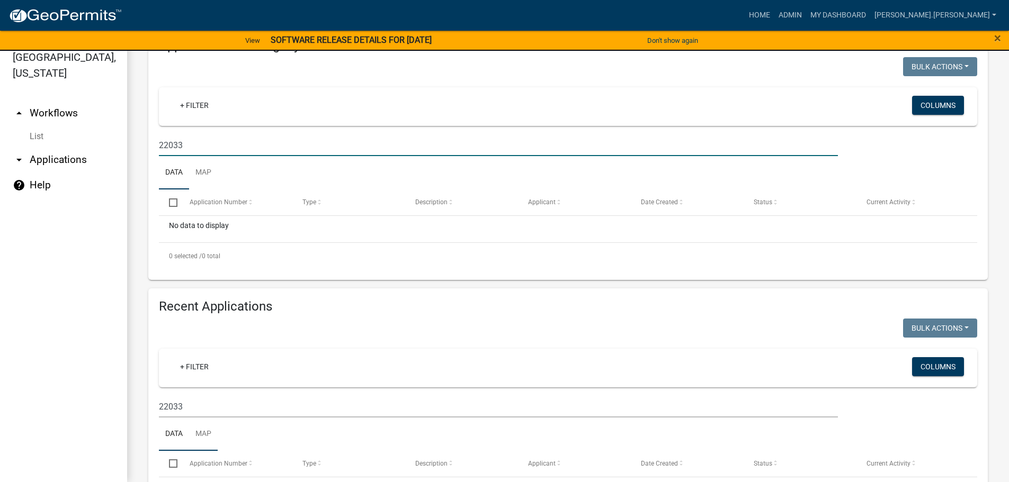
scroll to position [265, 0]
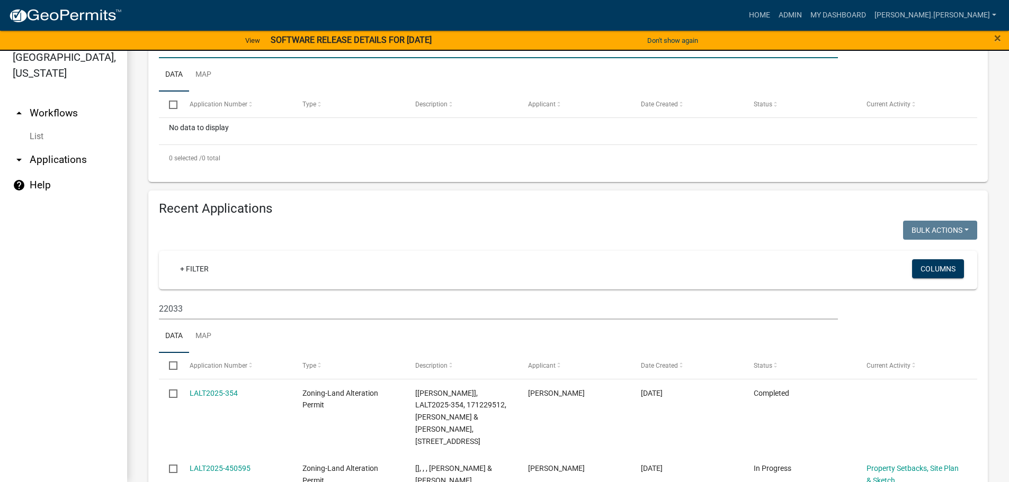
type input "22033"
click at [224, 310] on input "22033" at bounding box center [498, 309] width 679 height 22
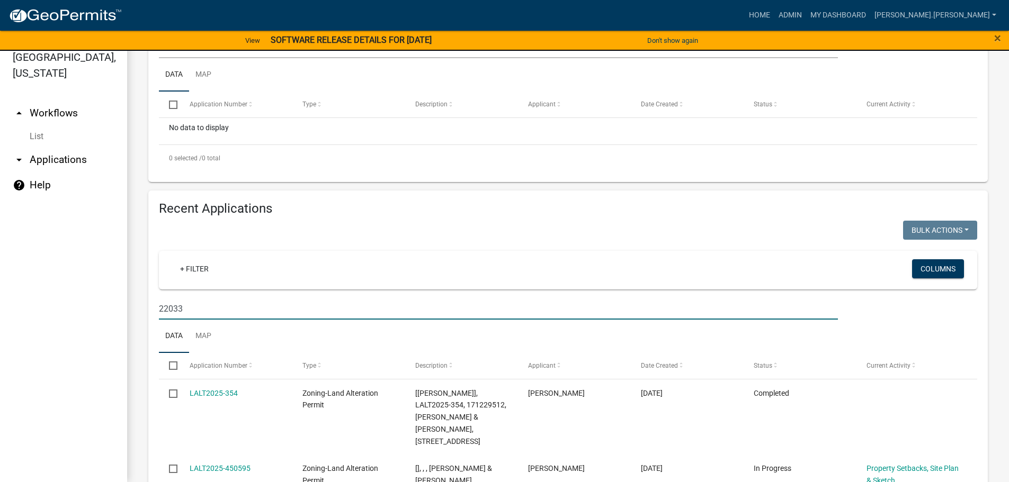
click at [224, 310] on input "22033" at bounding box center [498, 309] width 679 height 22
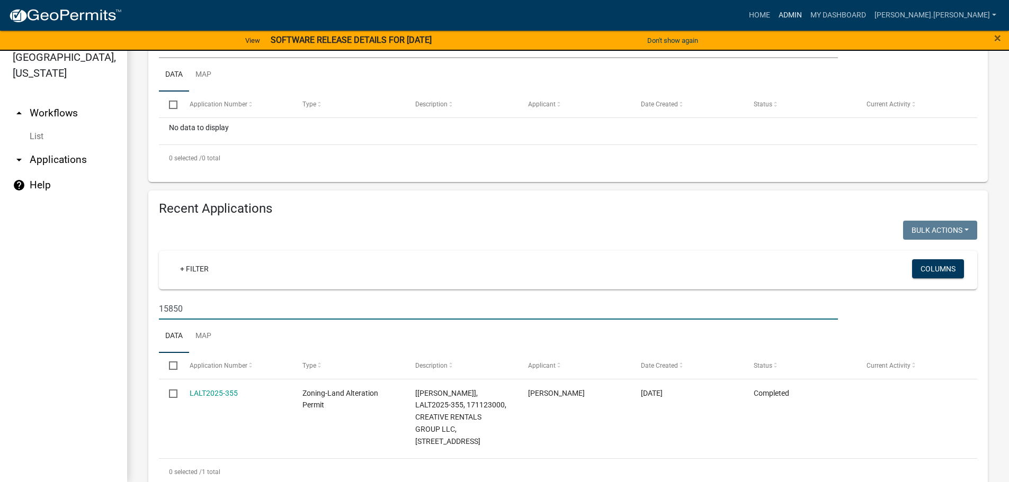
type input "15850"
click at [806, 13] on link "Admin" at bounding box center [790, 15] width 32 height 20
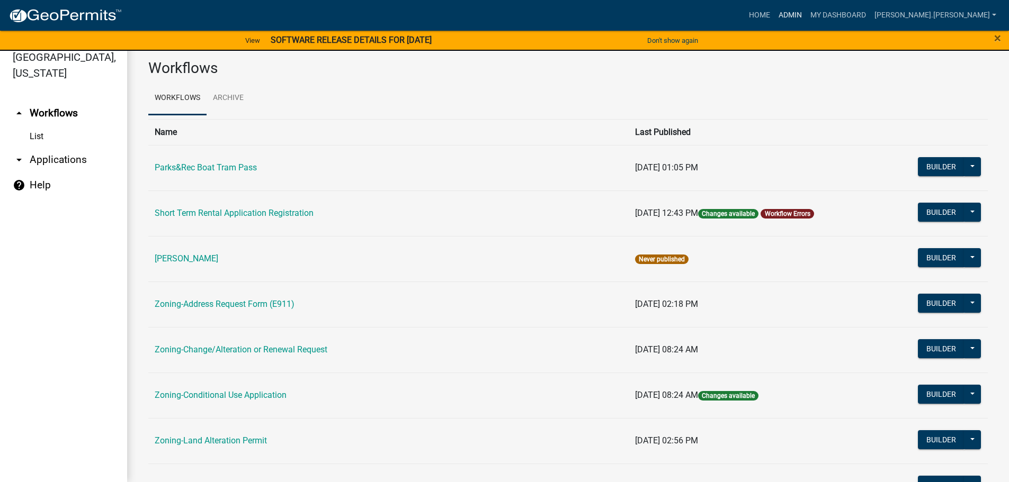
scroll to position [212, 0]
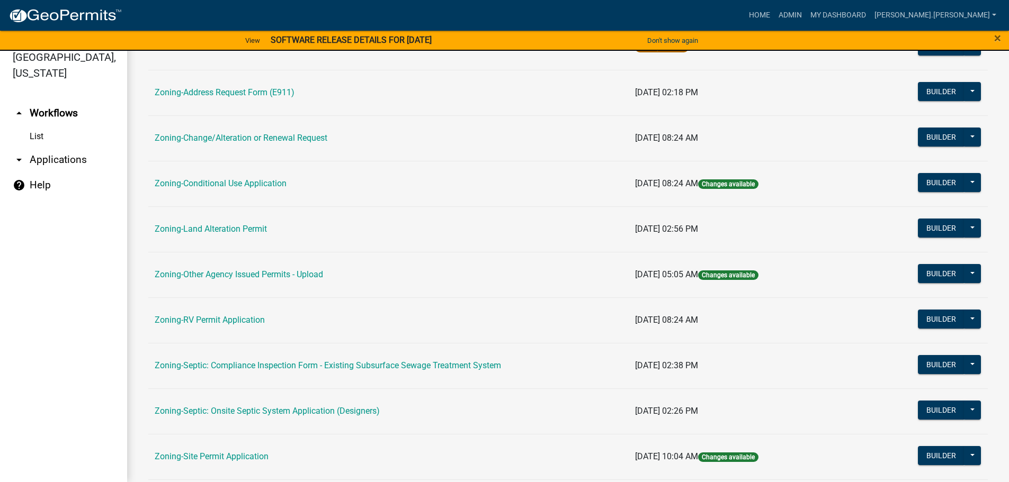
click at [232, 448] on td "Zoning-Site Permit Application" at bounding box center [388, 457] width 480 height 46
click at [232, 453] on link "Zoning-Site Permit Application" at bounding box center [212, 457] width 114 height 10
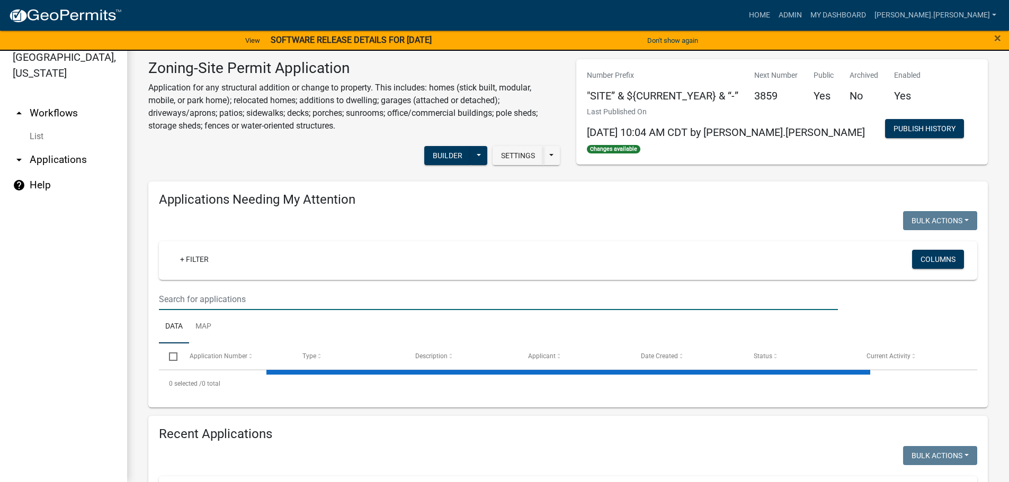
click at [375, 296] on input "text" at bounding box center [498, 300] width 679 height 22
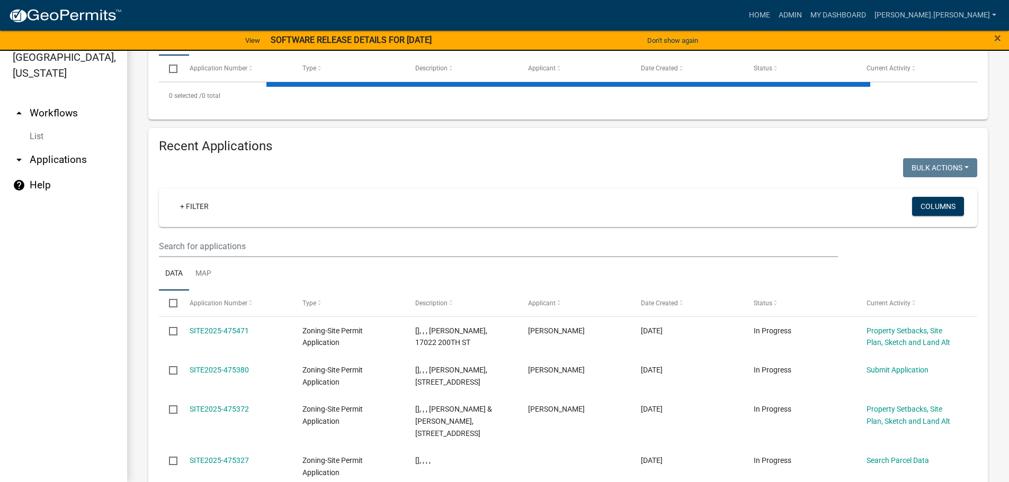
scroll to position [318, 0]
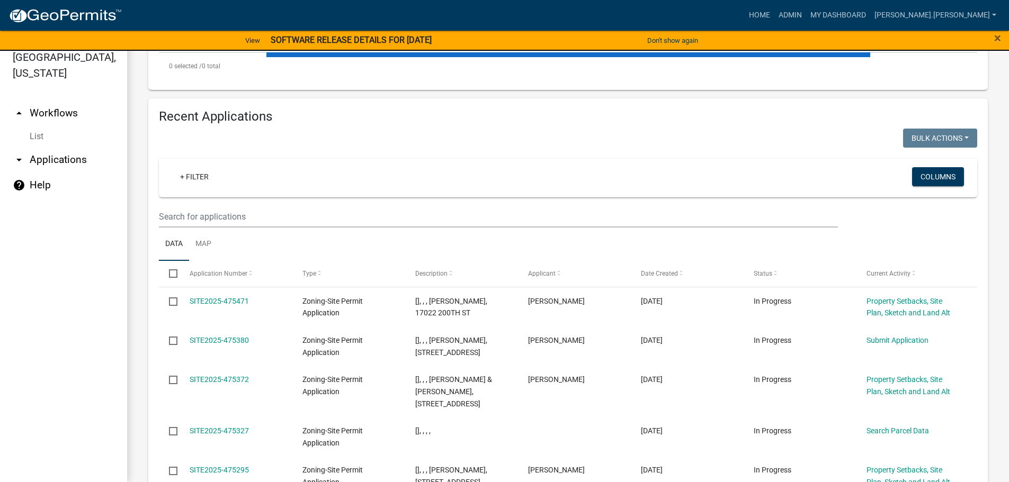
type input "3645"
click at [302, 213] on input "text" at bounding box center [498, 217] width 679 height 22
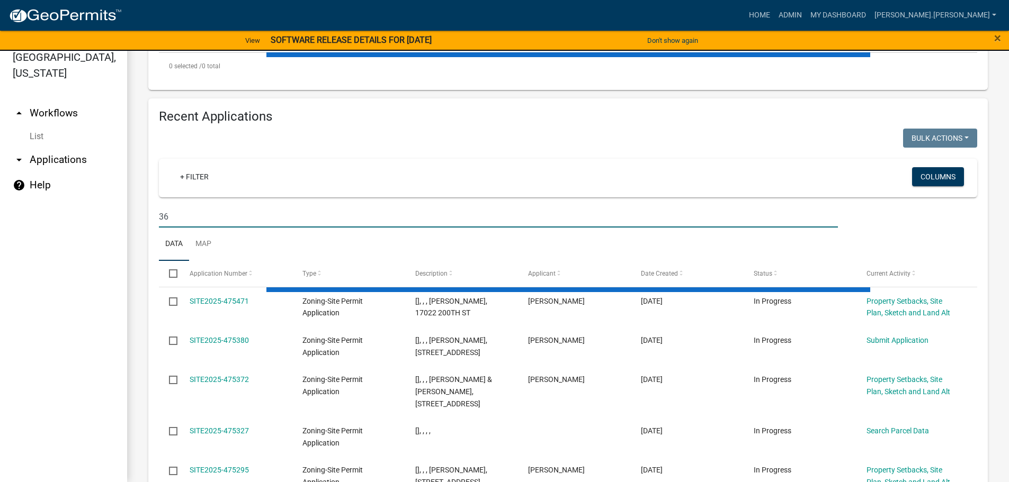
type input "3"
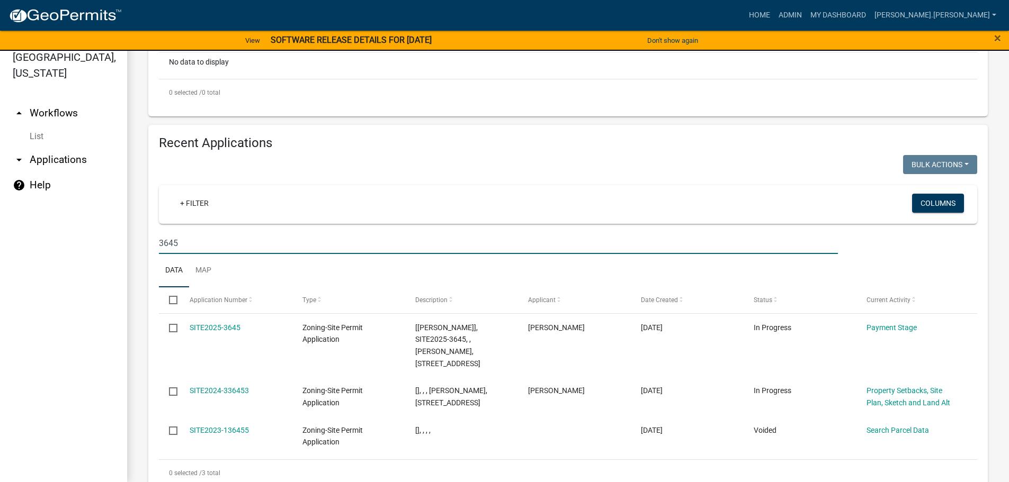
click at [187, 242] on input "3645" at bounding box center [498, 243] width 679 height 22
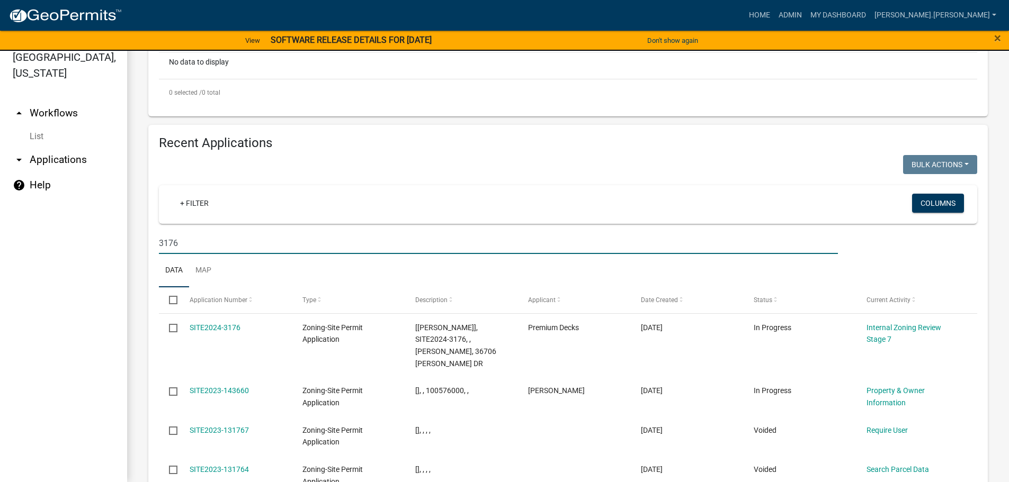
click at [356, 240] on input "3176" at bounding box center [498, 243] width 679 height 22
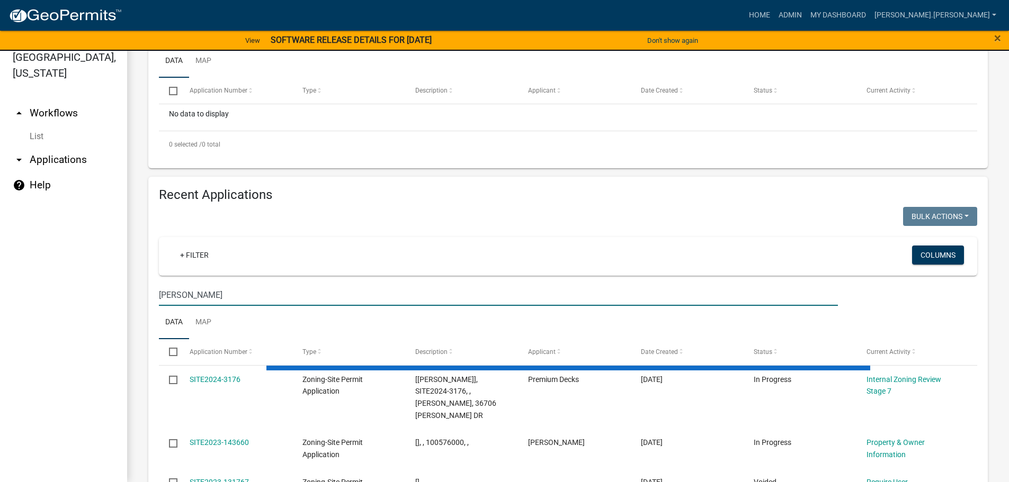
scroll to position [265, 0]
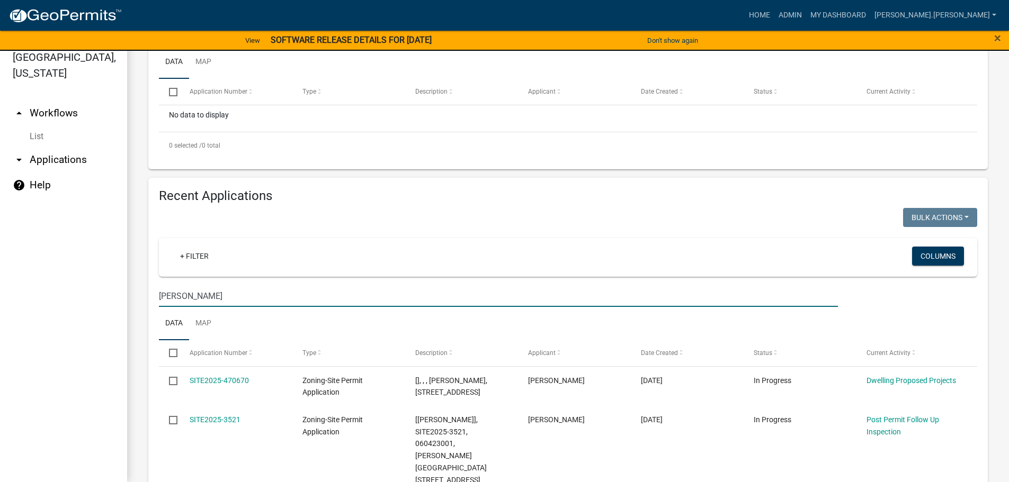
click at [319, 299] on input "tara" at bounding box center [498, 296] width 679 height 22
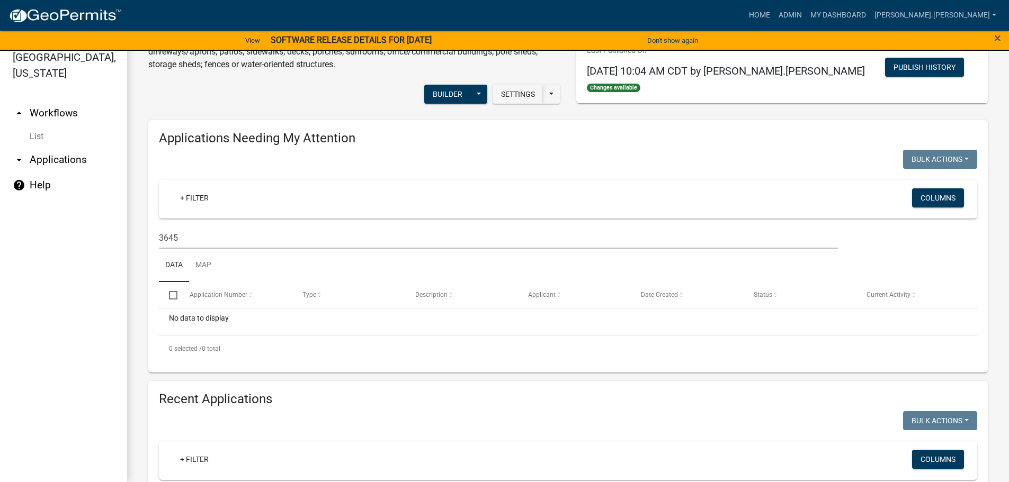
scroll to position [0, 0]
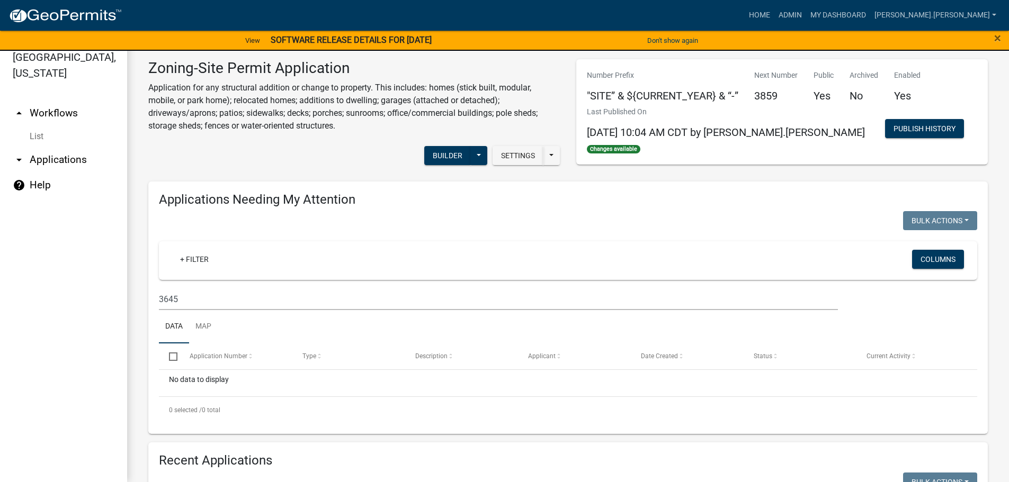
type input "tara"
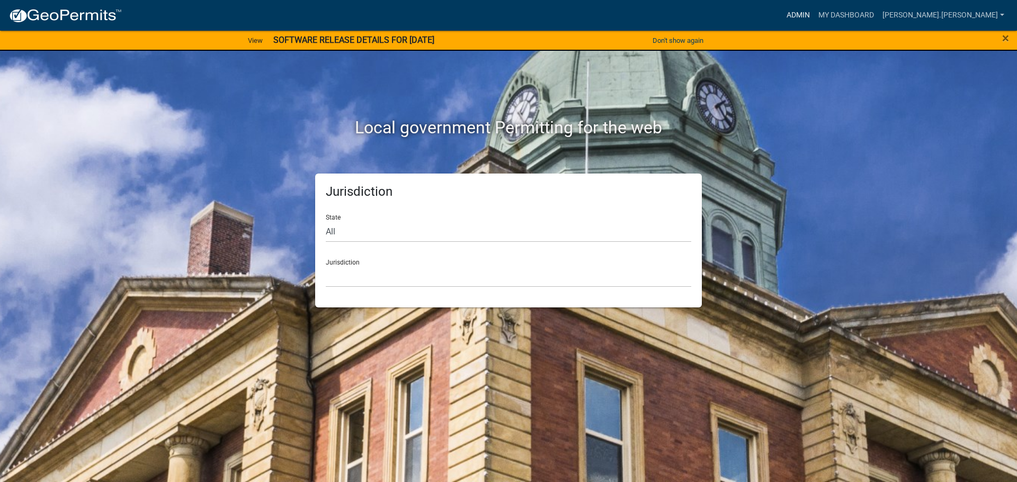
click at [814, 11] on link "Admin" at bounding box center [798, 15] width 32 height 20
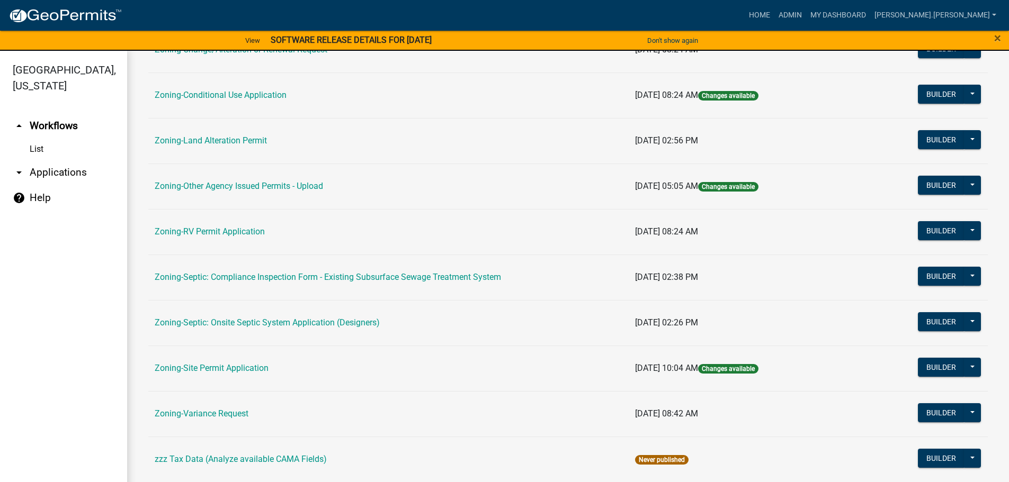
scroll to position [318, 0]
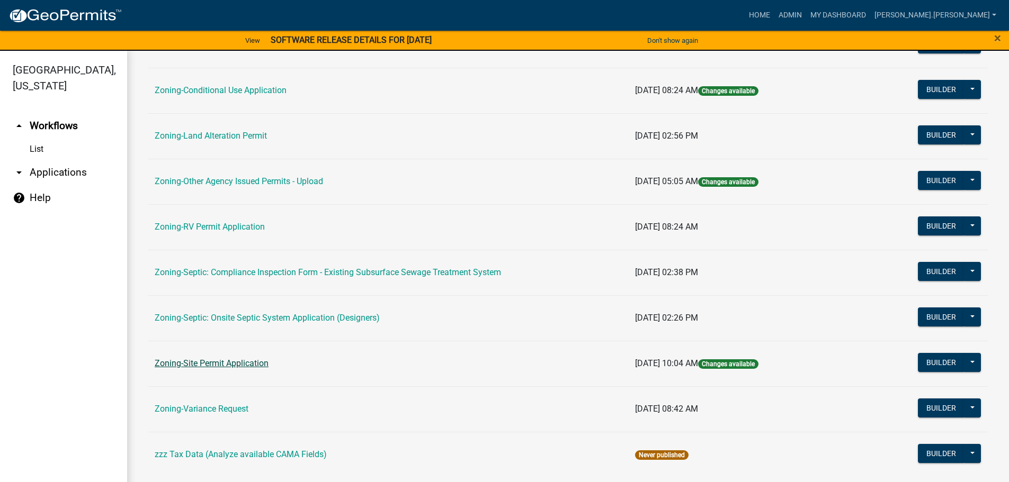
click at [252, 366] on link "Zoning-Site Permit Application" at bounding box center [212, 363] width 114 height 10
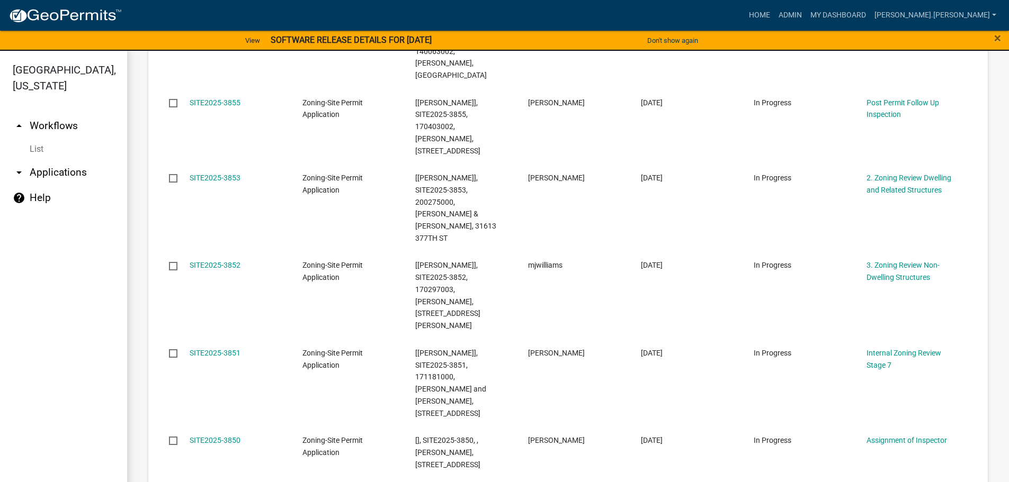
scroll to position [64, 0]
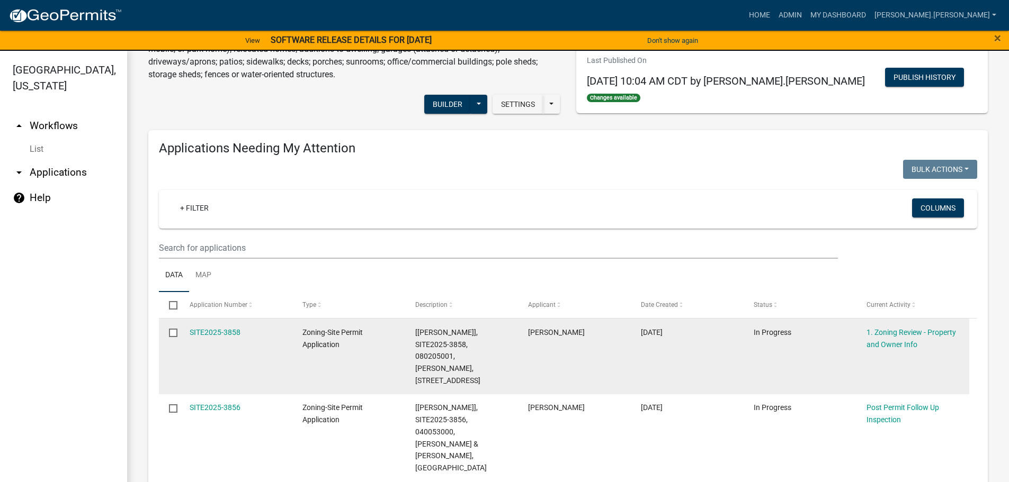
drag, startPoint x: 565, startPoint y: 325, endPoint x: 530, endPoint y: 175, distance: 153.9
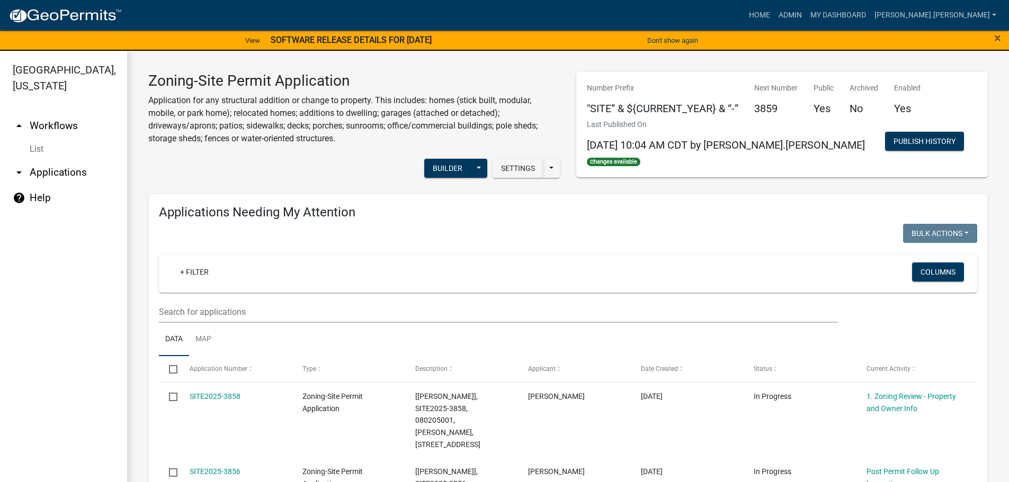
click at [487, 231] on div at bounding box center [359, 235] width 417 height 22
click at [268, 310] on input "text" at bounding box center [498, 312] width 679 height 22
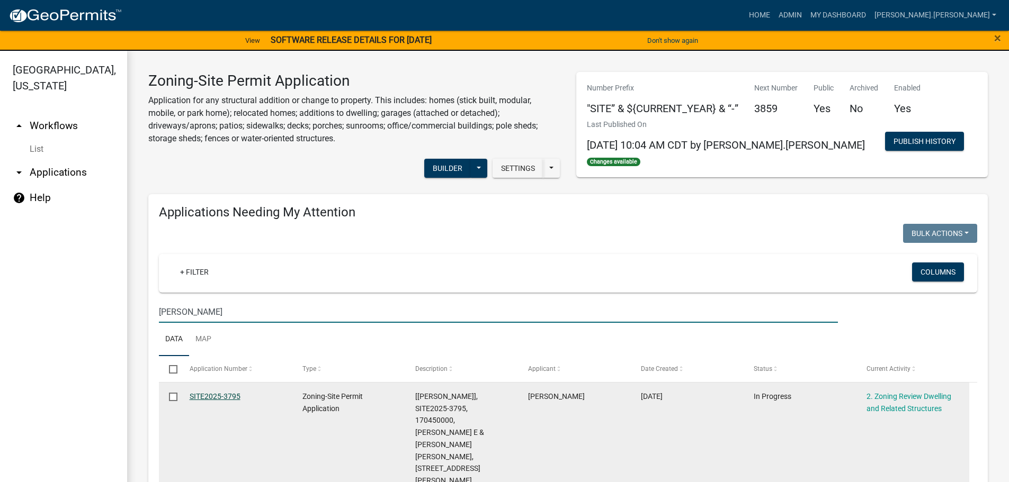
type input "gramer"
click at [206, 394] on link "SITE2025-3795" at bounding box center [215, 396] width 51 height 8
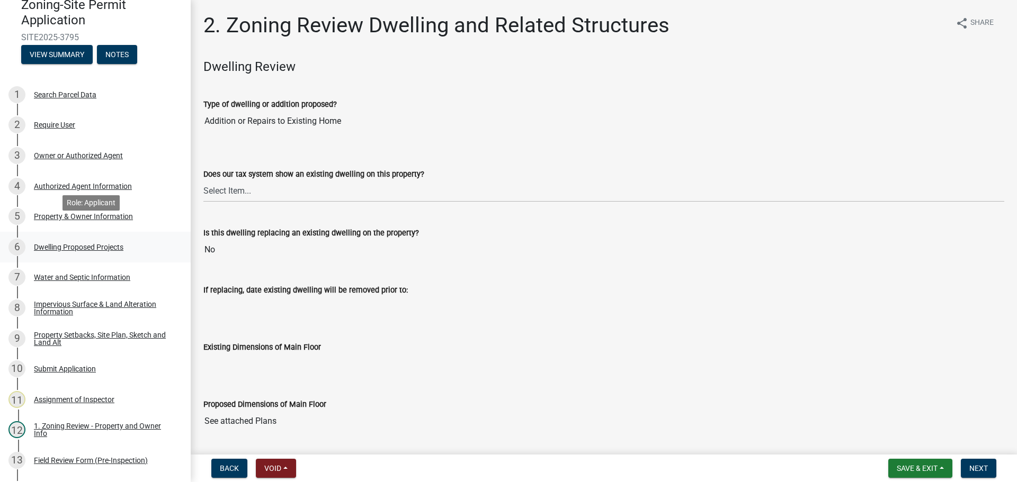
scroll to position [106, 0]
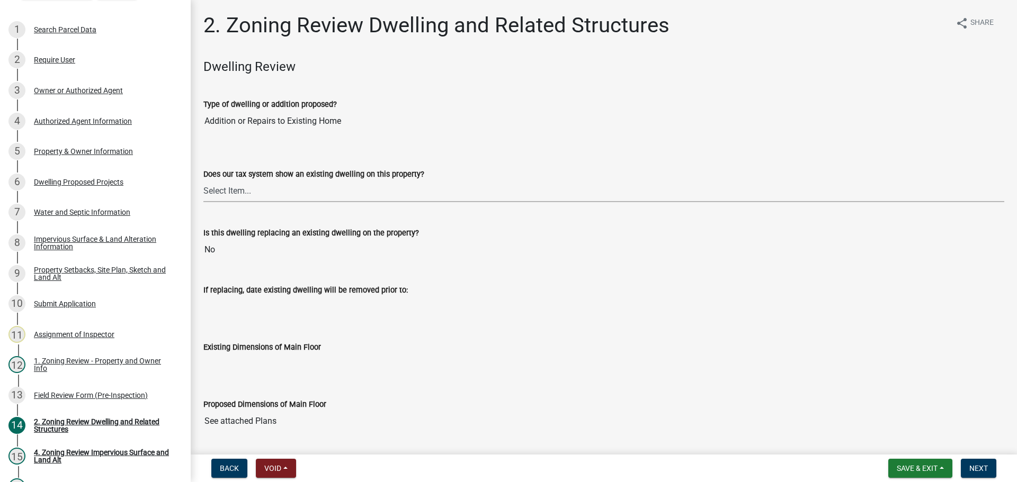
click at [216, 194] on select "Select Item... Yes No" at bounding box center [603, 192] width 801 height 22
click at [203, 181] on select "Select Item... Yes No" at bounding box center [603, 192] width 801 height 22
select select "f2f95036-4389-4179-8147-4ee015bbd016"
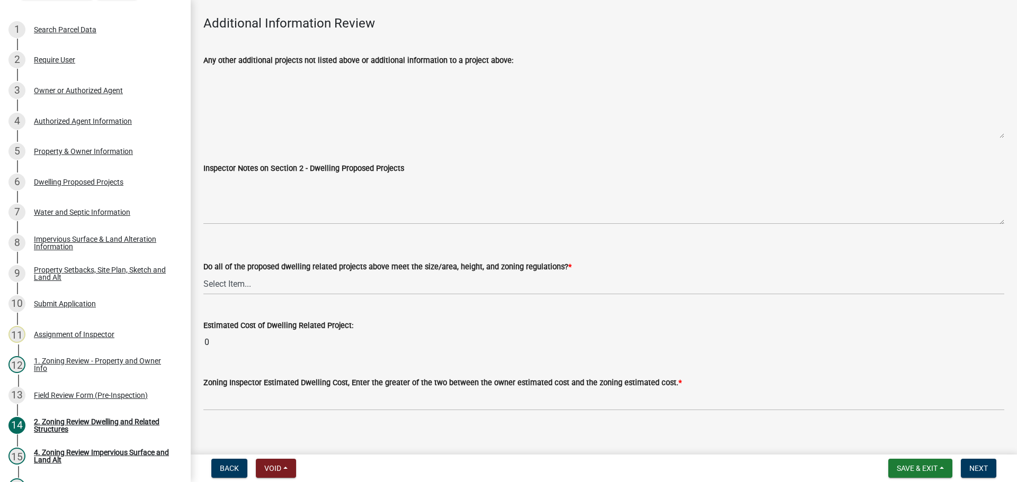
scroll to position [2422, 0]
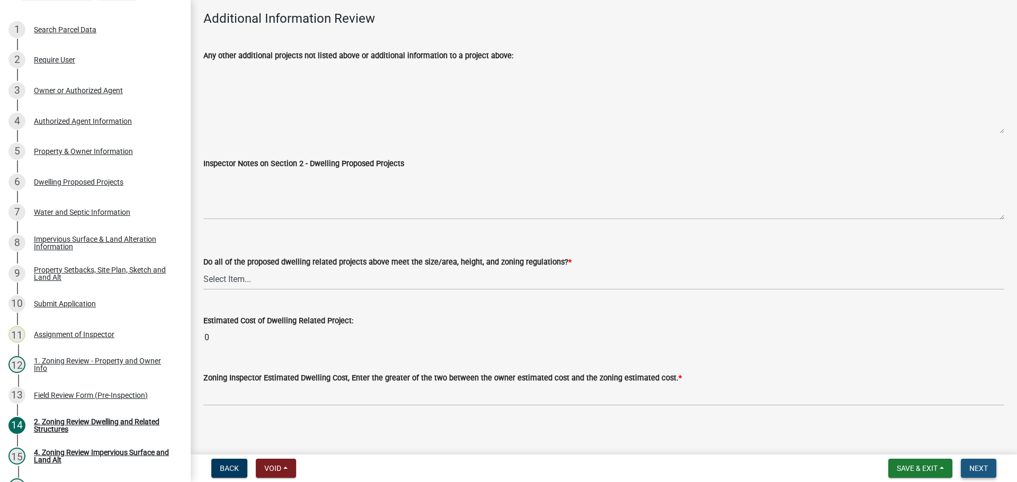
click at [984, 464] on span "Next" at bounding box center [978, 468] width 19 height 8
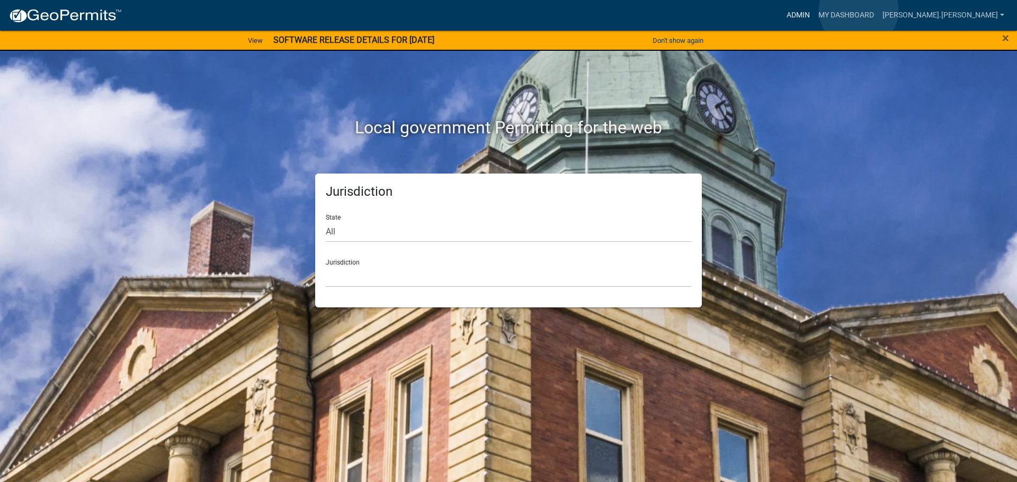
click at [814, 10] on link "Admin" at bounding box center [798, 15] width 32 height 20
click at [814, 12] on link "Admin" at bounding box center [798, 15] width 32 height 20
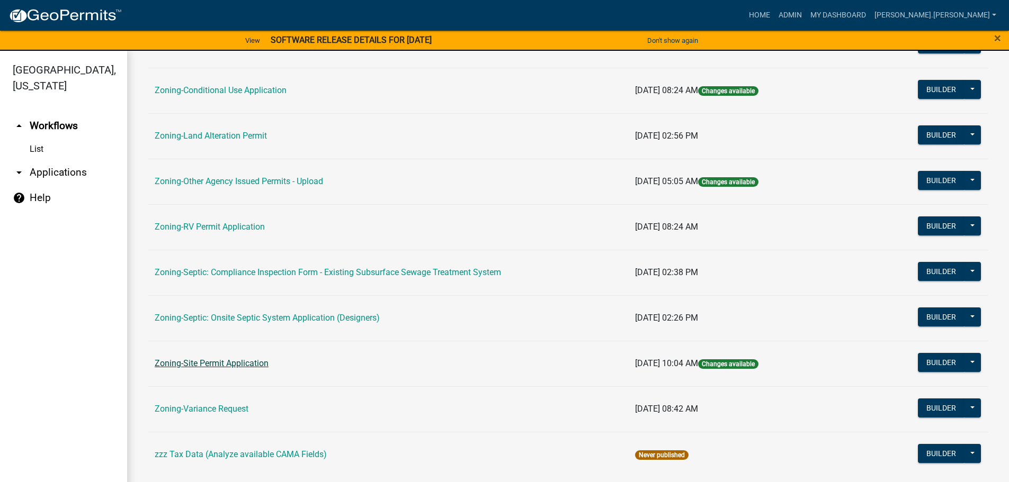
scroll to position [265, 0]
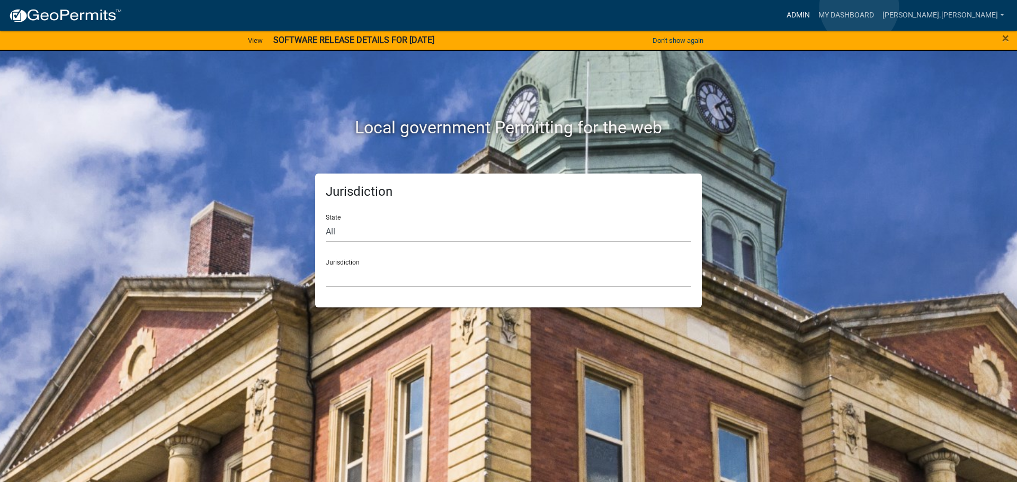
click at [814, 7] on link "Admin" at bounding box center [798, 15] width 32 height 20
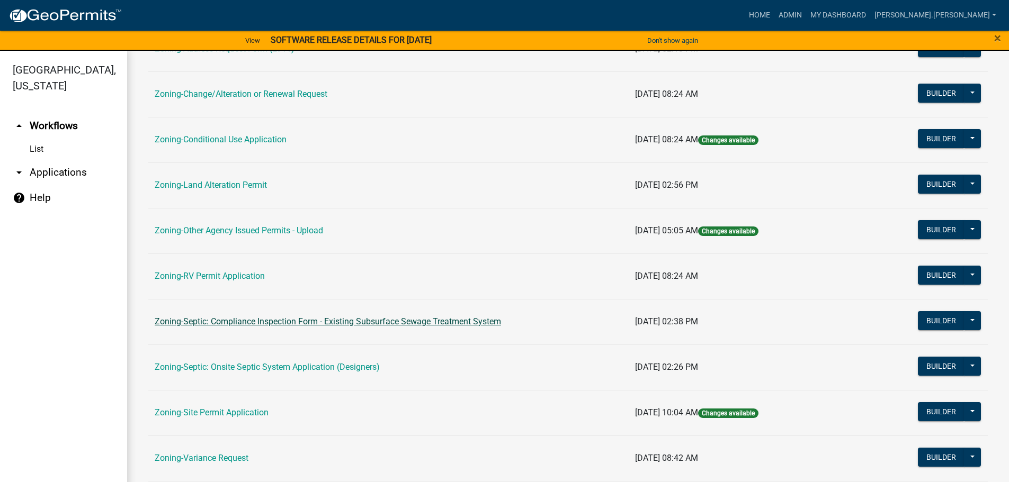
scroll to position [330, 0]
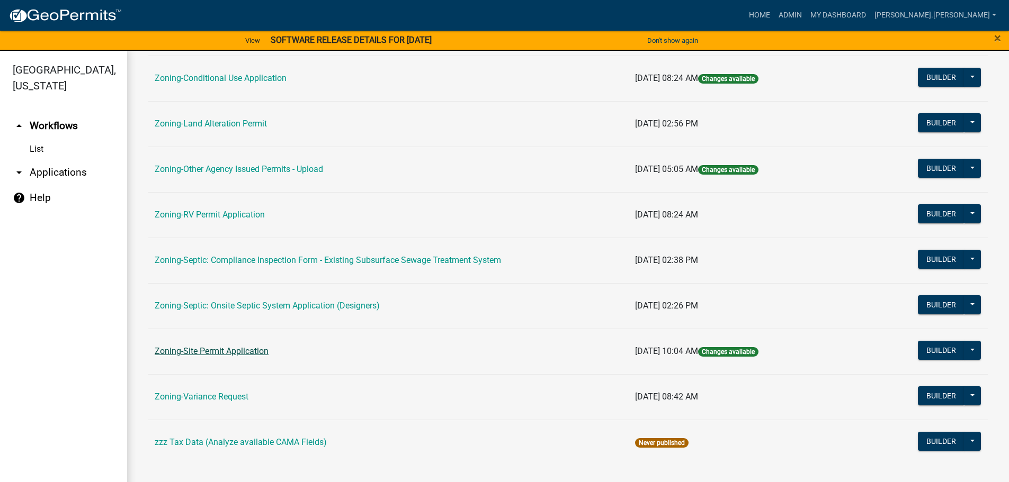
click at [230, 353] on link "Zoning-Site Permit Application" at bounding box center [212, 351] width 114 height 10
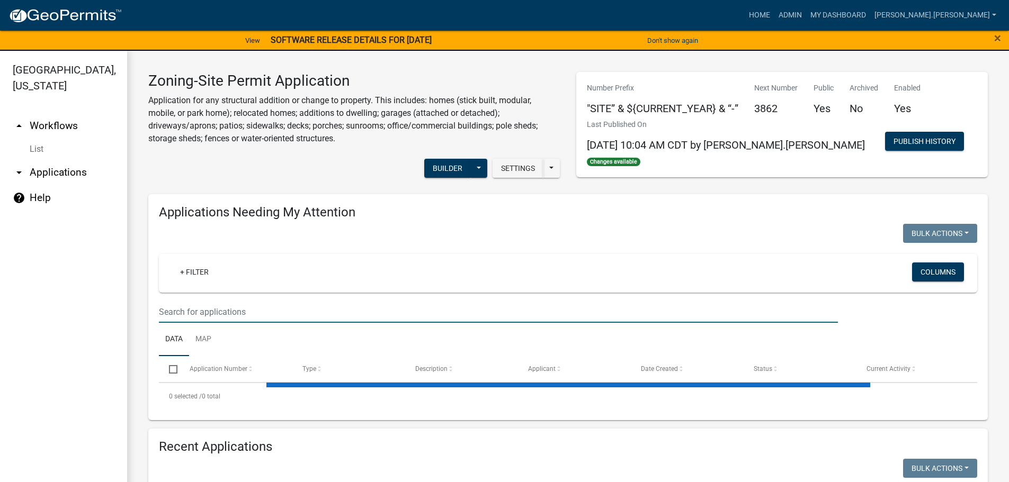
click at [310, 309] on input "text" at bounding box center [498, 312] width 679 height 22
paste input "120201000"
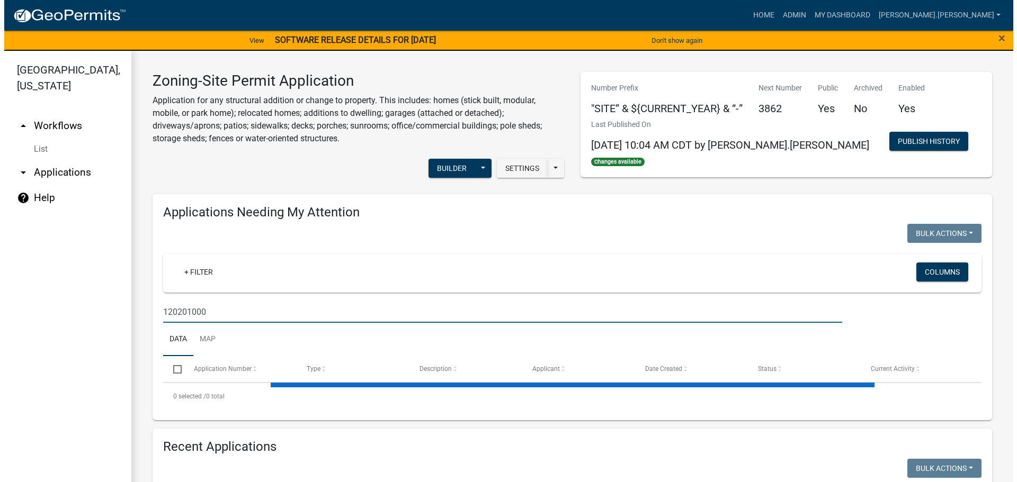
scroll to position [212, 0]
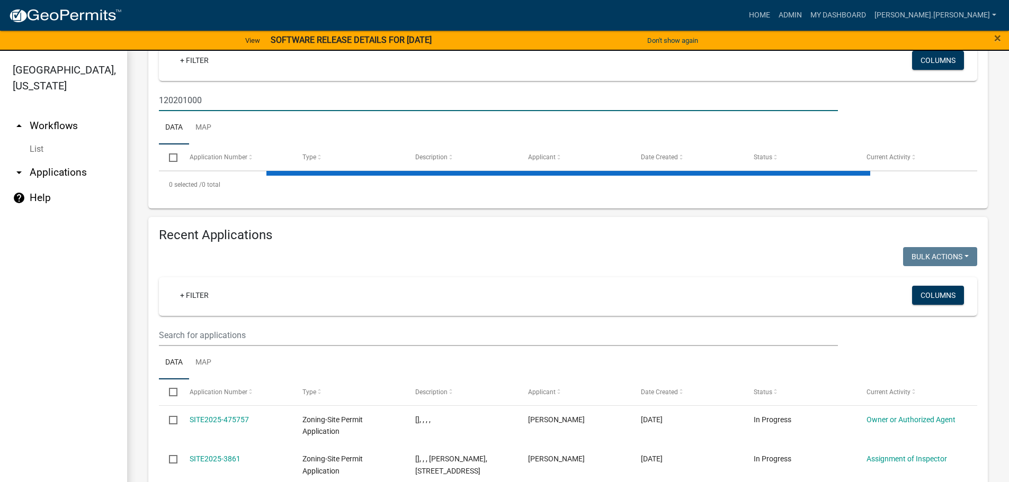
type input "120201000"
click at [294, 343] on input "text" at bounding box center [498, 336] width 679 height 22
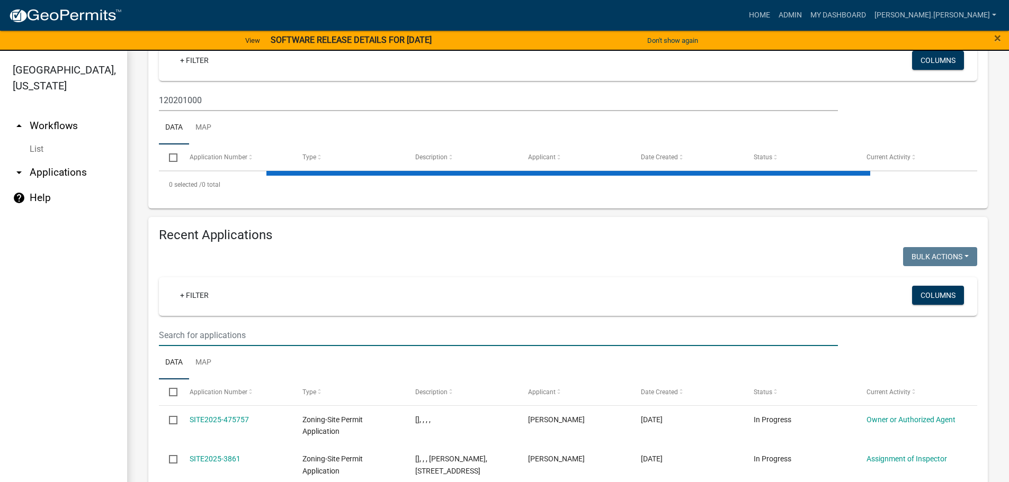
paste input "120201000"
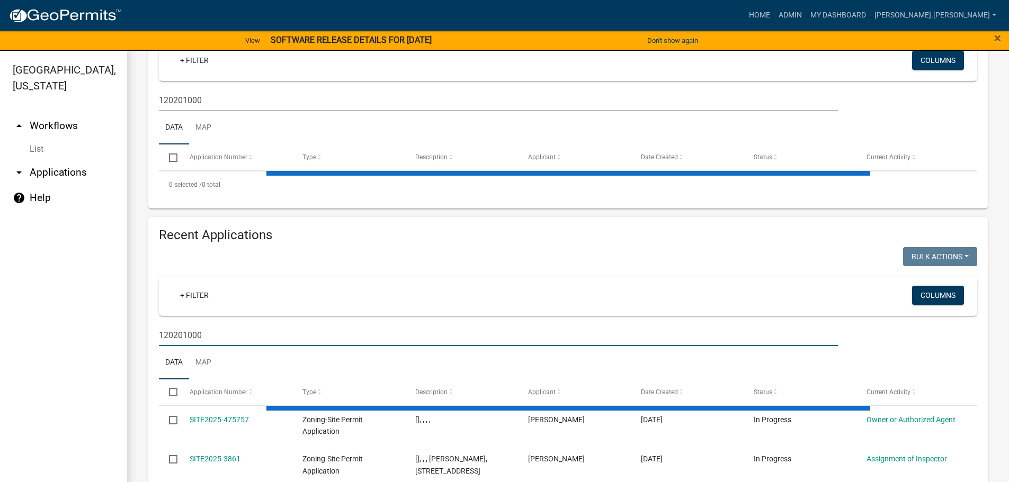
type input "120201000"
click at [283, 100] on input "120201000" at bounding box center [498, 100] width 679 height 22
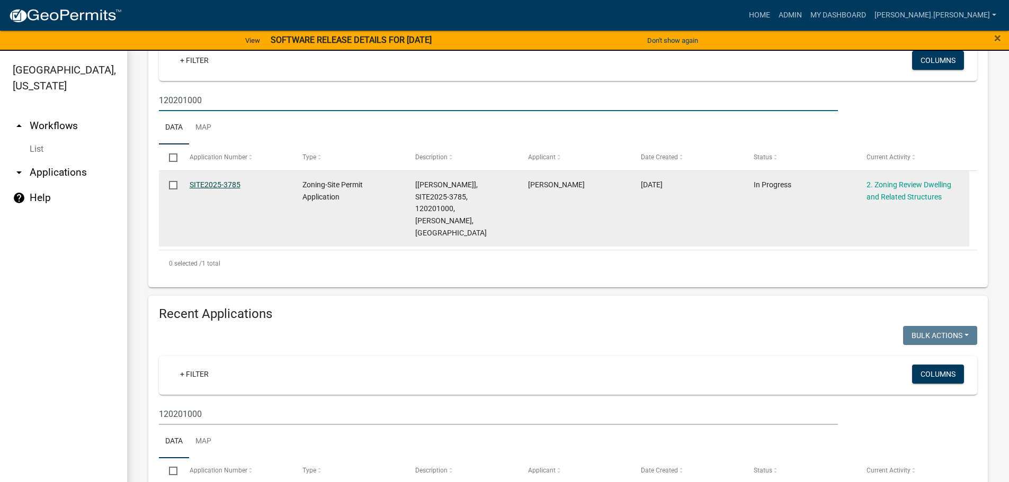
type input "120201000"
click at [209, 183] on link "SITE2025-3785" at bounding box center [215, 185] width 51 height 8
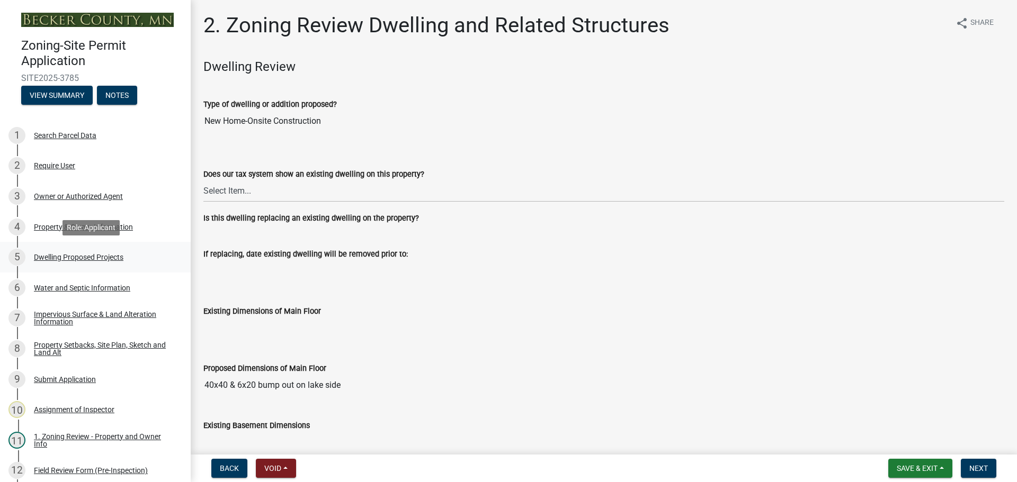
click at [97, 254] on div "Dwelling Proposed Projects" at bounding box center [78, 257] width 89 height 7
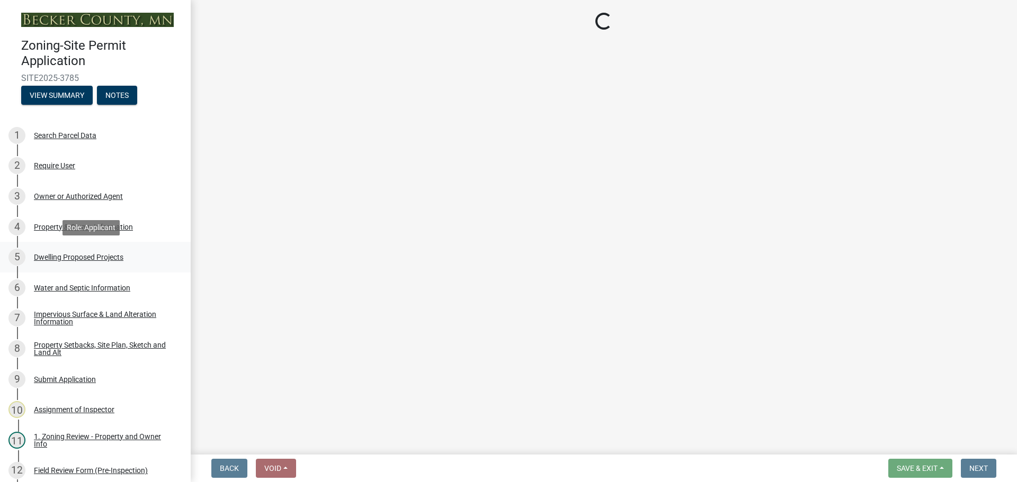
select select "5b8abcc6-67f7-49fb-8f25-c295ccc2b339"
select select "e13aacd2-5b16-46a8-9c16-26b3d7b1c810"
select select "744d8552-d7ef-4cf1-b465-42901748f06c"
select select "638dddef-31f4-4d73-b0b5-0ffc7b344434"
select select "0c863e3c-258e-4b1d-9985-47500660ce44"
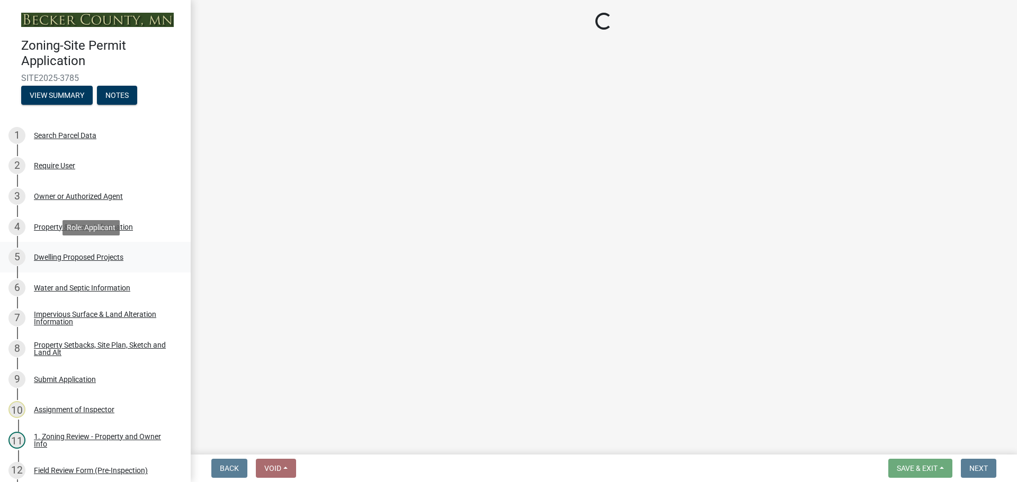
select select "59dc9cee-723e-448c-a454-fe3238b55aba"
select select "1cc45182-8160-4464-8930-8908804d880e"
select select "ab9119d1-7da9-49c4-9fac-8c142204c89d"
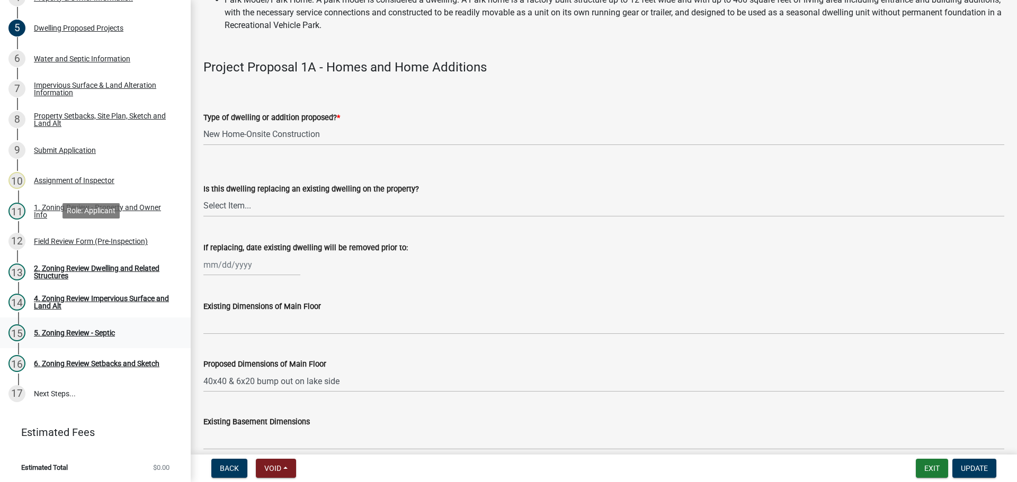
scroll to position [231, 0]
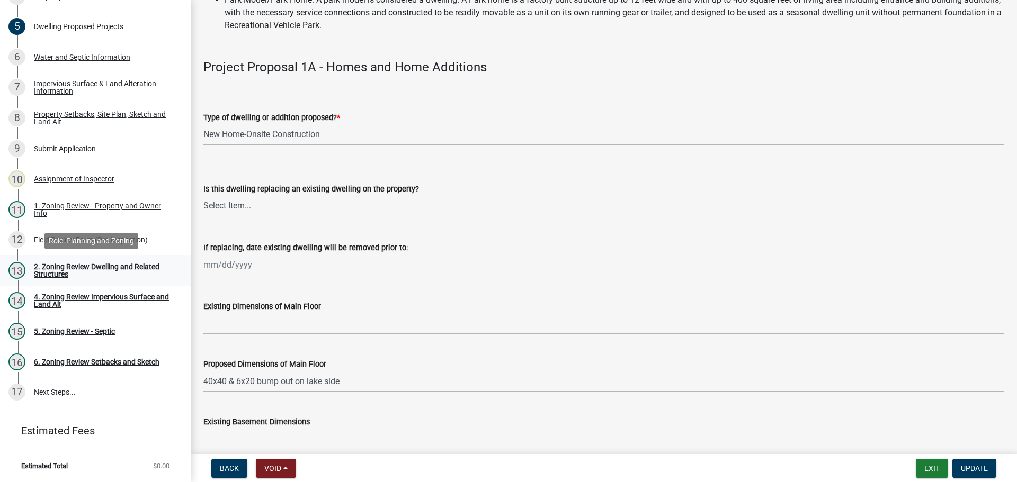
click at [123, 264] on div "2. Zoning Review Dwelling and Related Structures" at bounding box center [104, 270] width 140 height 15
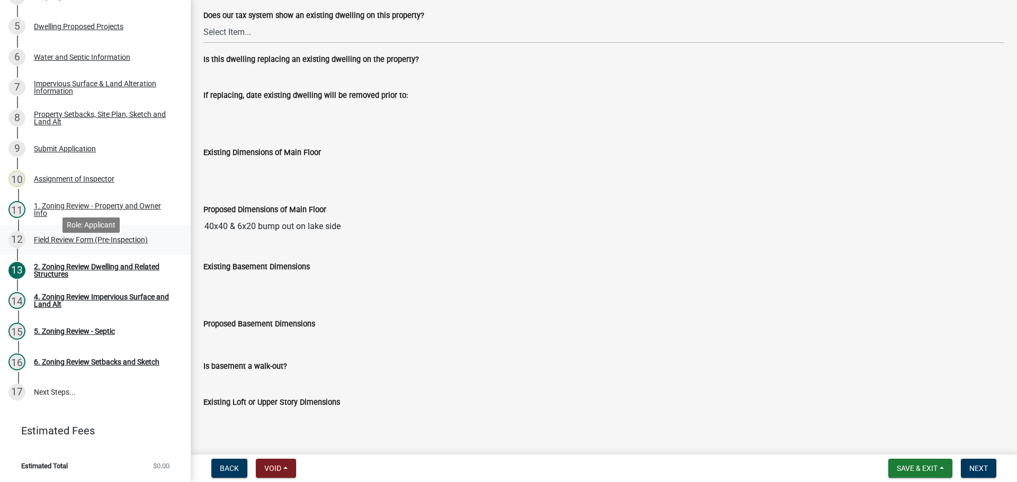
scroll to position [125, 0]
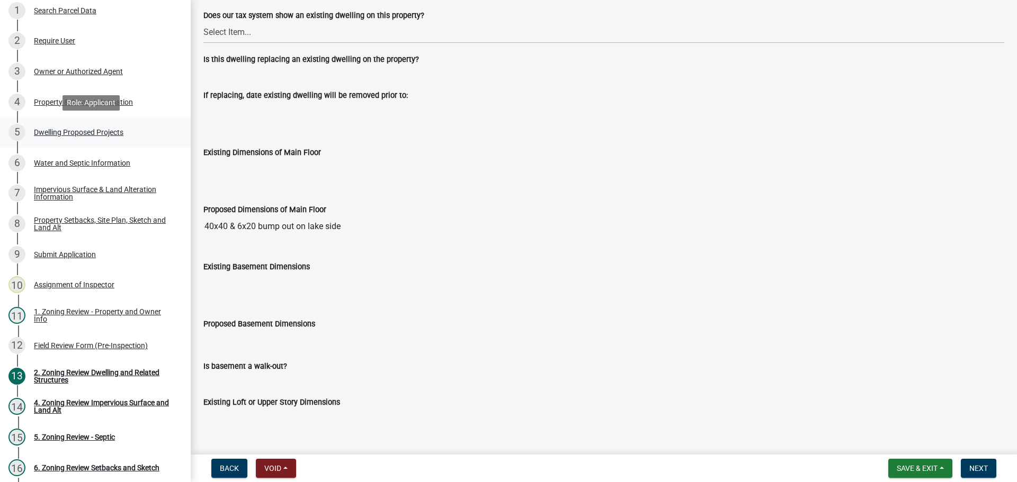
click at [92, 131] on div "Dwelling Proposed Projects" at bounding box center [78, 132] width 89 height 7
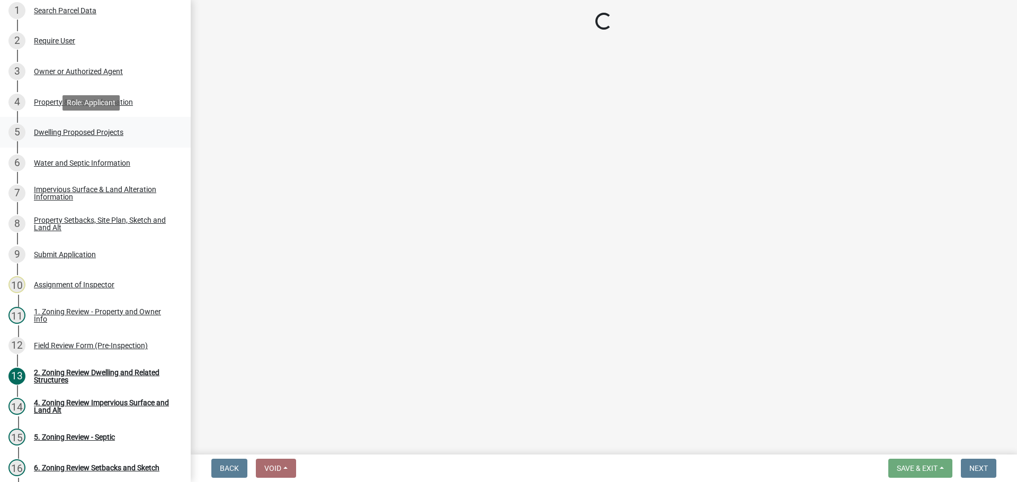
scroll to position [0, 0]
select select "5b8abcc6-67f7-49fb-8f25-c295ccc2b339"
select select "e13aacd2-5b16-46a8-9c16-26b3d7b1c810"
select select "744d8552-d7ef-4cf1-b465-42901748f06c"
select select "638dddef-31f4-4d73-b0b5-0ffc7b344434"
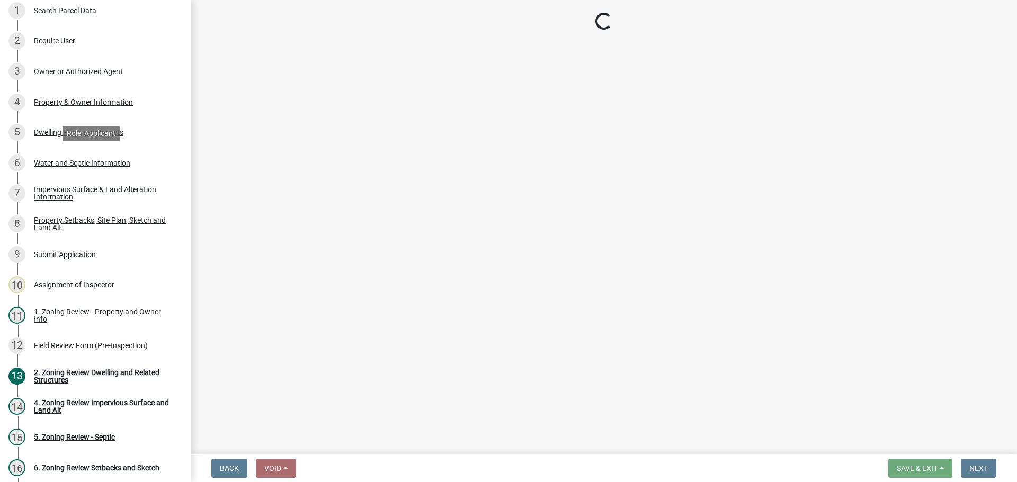
select select "0c863e3c-258e-4b1d-9985-47500660ce44"
select select "59dc9cee-723e-448c-a454-fe3238b55aba"
select select "1cc45182-8160-4464-8930-8908804d880e"
select select "ab9119d1-7da9-49c4-9fac-8c142204c89d"
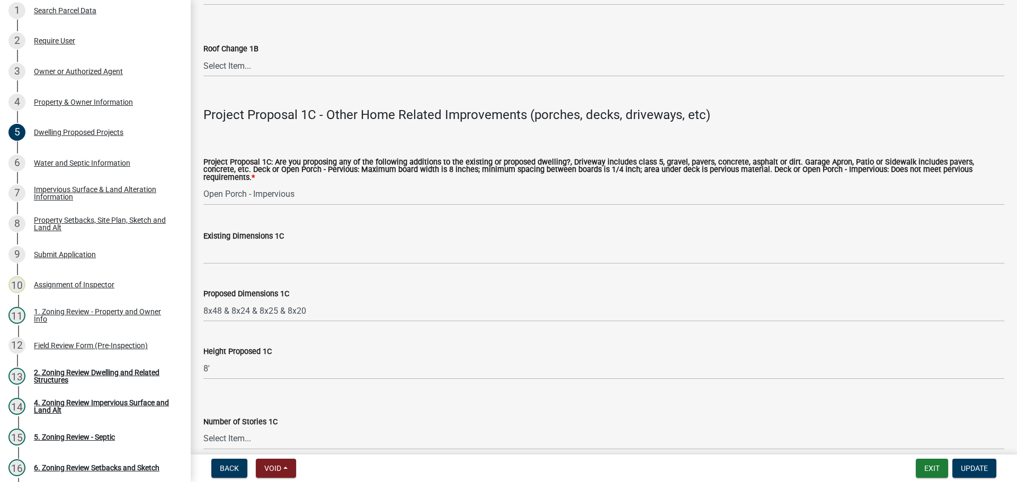
scroll to position [1853, 0]
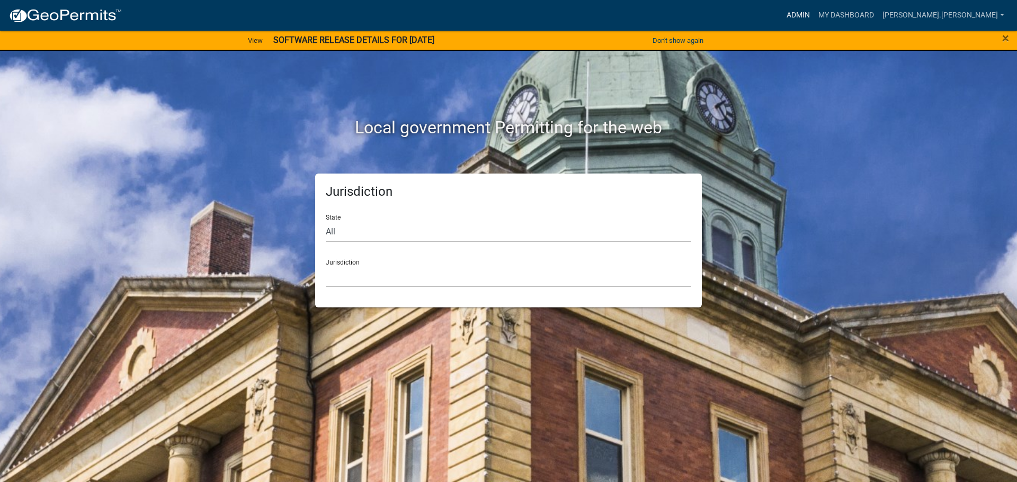
click at [814, 8] on link "Admin" at bounding box center [798, 15] width 32 height 20
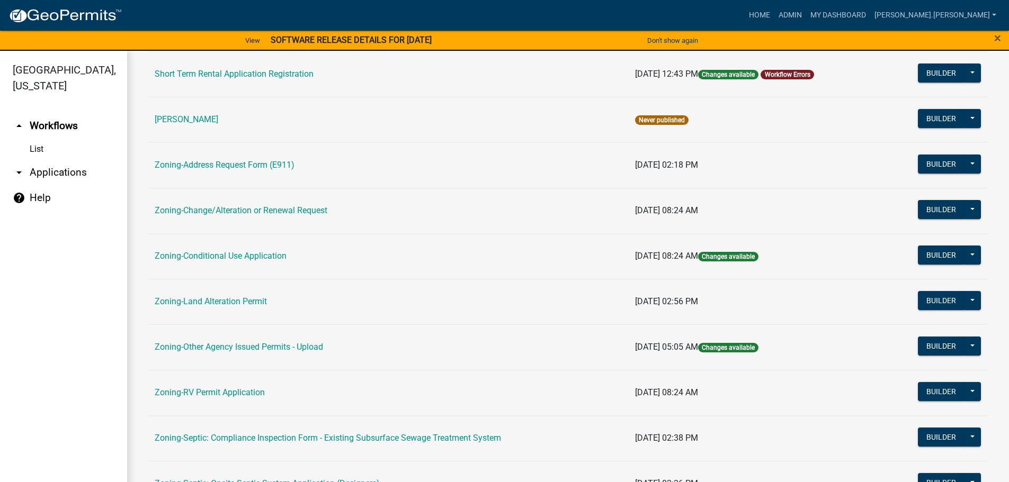
scroll to position [159, 0]
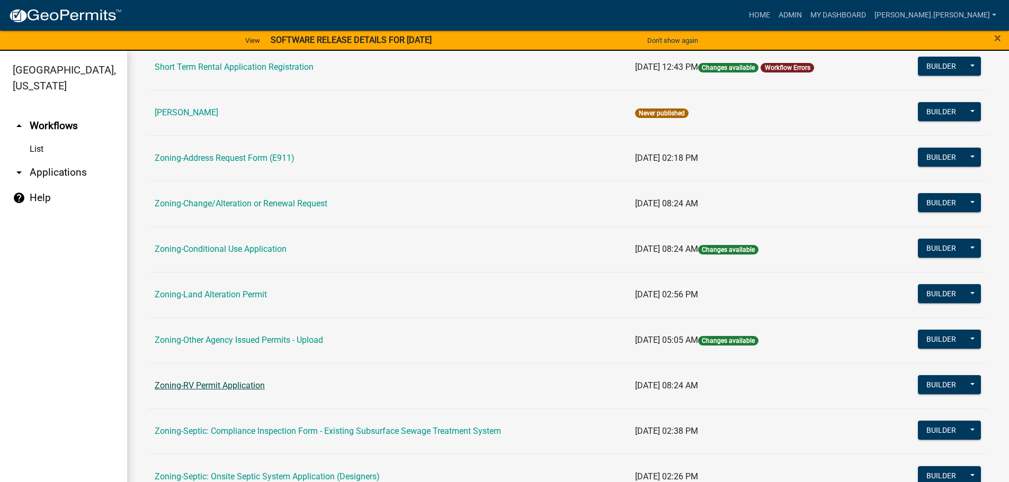
click at [242, 389] on link "Zoning-RV Permit Application" at bounding box center [210, 386] width 110 height 10
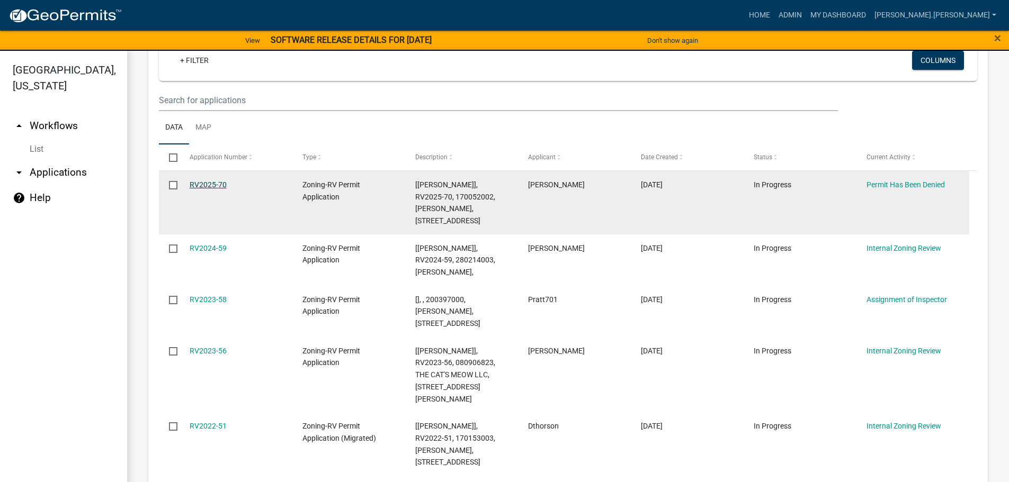
scroll to position [53, 0]
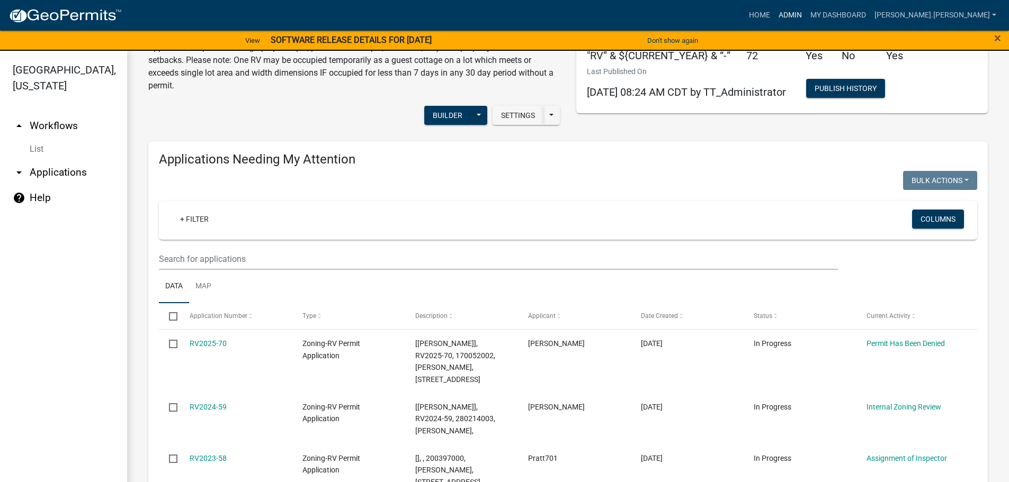
click at [806, 12] on link "Admin" at bounding box center [790, 15] width 32 height 20
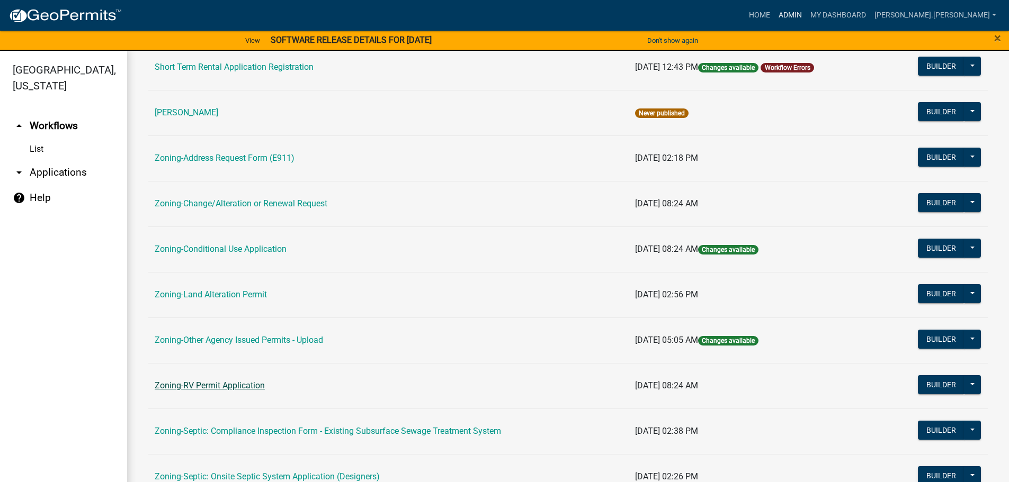
scroll to position [318, 0]
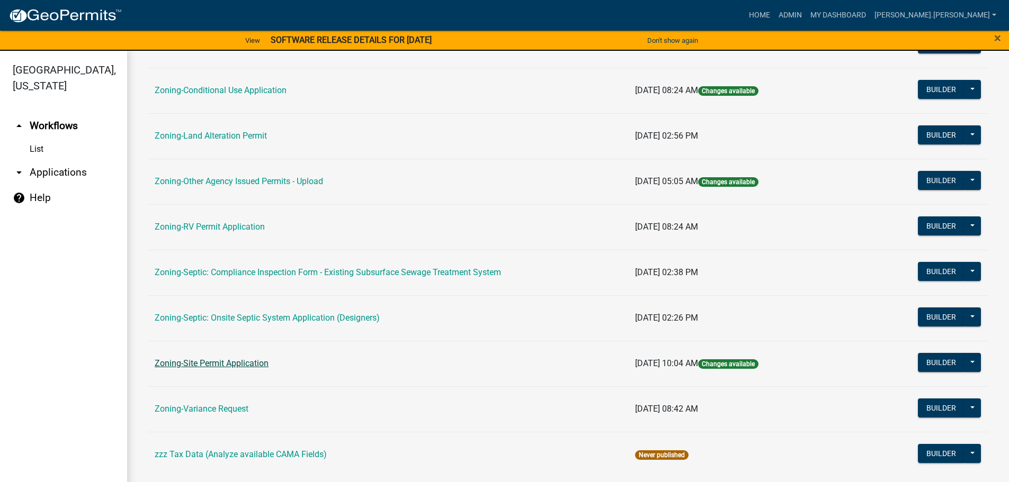
click at [230, 358] on link "Zoning-Site Permit Application" at bounding box center [212, 363] width 114 height 10
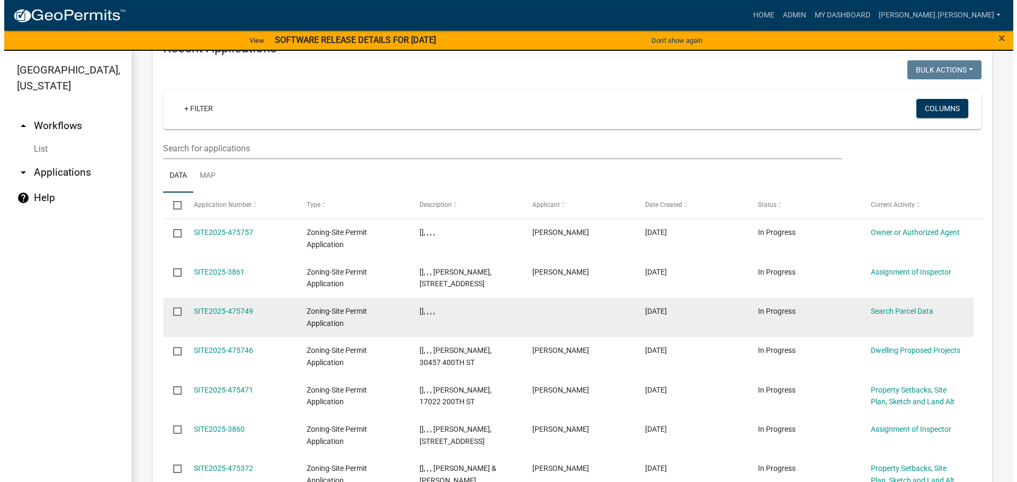
scroll to position [913, 0]
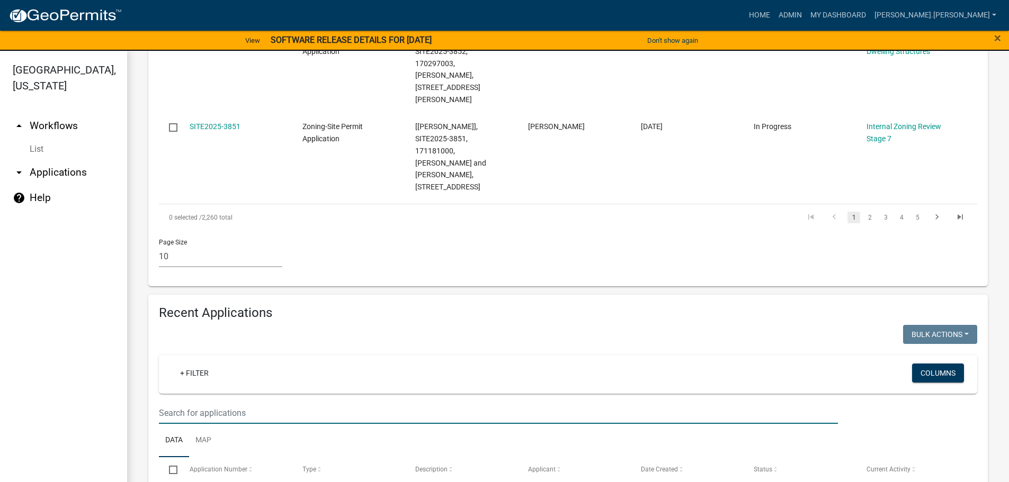
click at [252, 402] on input "text" at bounding box center [498, 413] width 679 height 22
type input "[PERSON_NAME]"
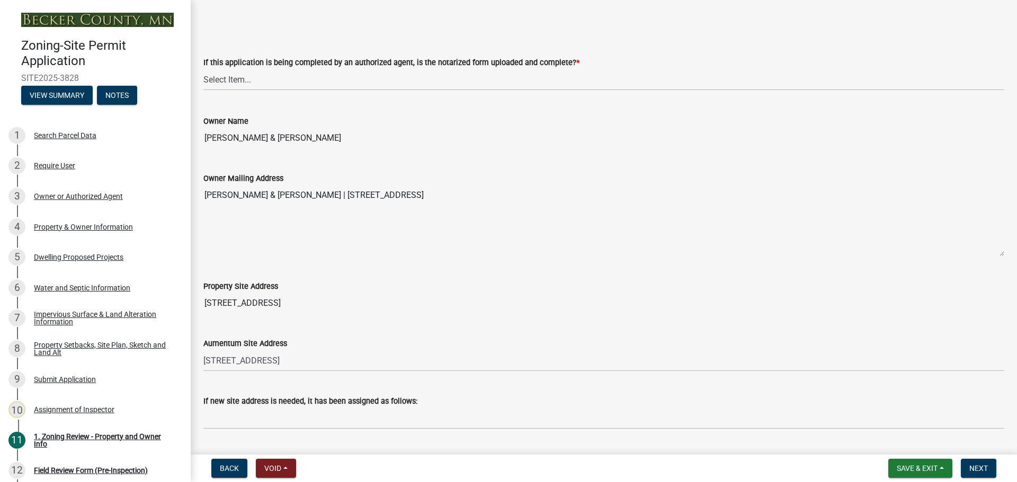
scroll to position [424, 0]
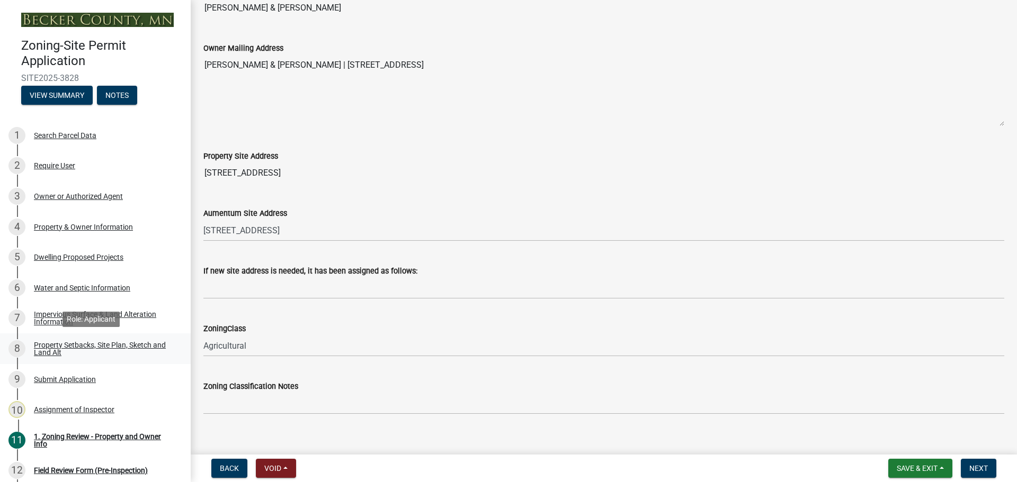
click at [138, 343] on div "Property Setbacks, Site Plan, Sketch and Land Alt" at bounding box center [104, 348] width 140 height 15
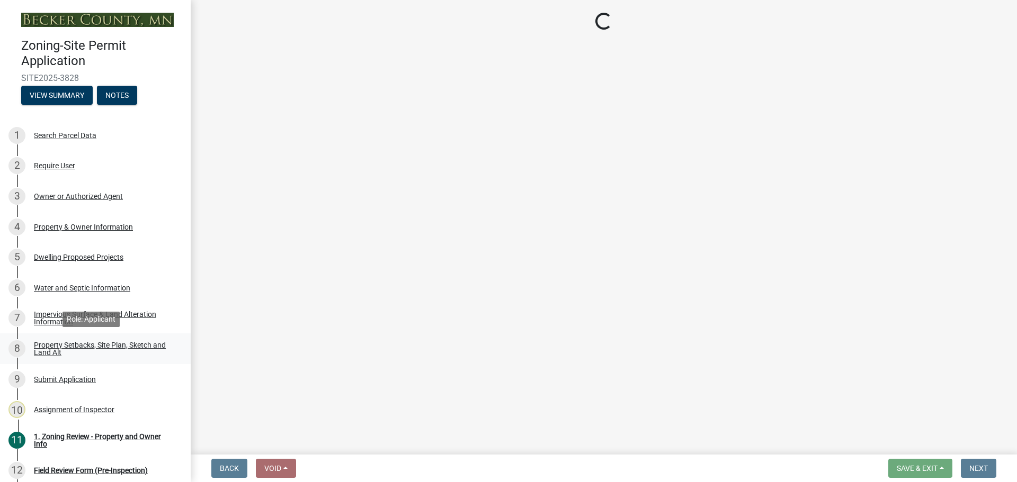
scroll to position [0, 0]
select select "7b13c63f-e699-4112-b373-98fbd28ec536"
select select "61e50a0f-d34a-406c-8f1e-40c7e543f5ce"
select select "b56a4575-9846-47cf-8067-c59a4853da22"
select select "12f785fb-c378-4b18-841c-21c73dc99083"
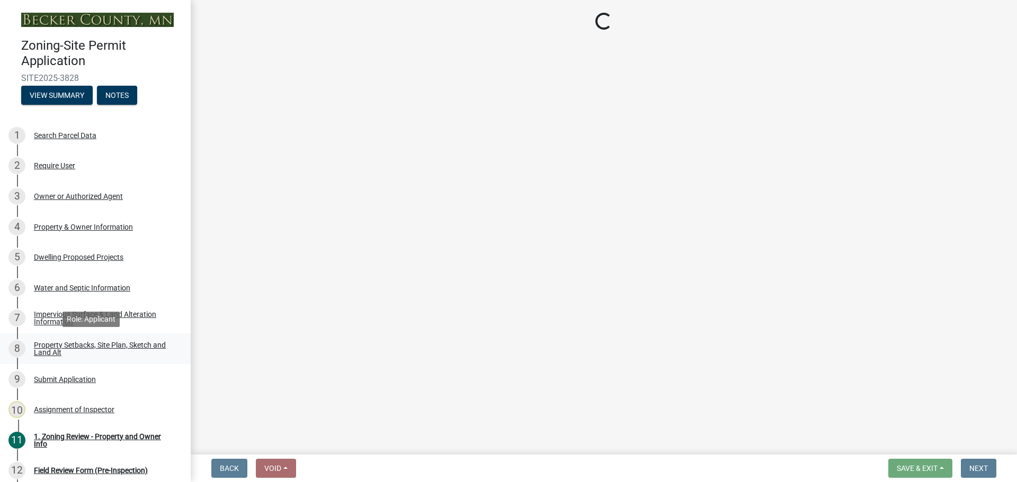
select select "5c3bc124-316a-4e31-81ed-fa9247a28fef"
select select "aa6c7ffd-a452-4f17-af46-2abaeaed4180"
select select "5ad4ab64-b44e-481c-9000-9e5907aa74e1"
select select "a96800da-4e88-4c62-b1ff-2cd17f9e3346"
select select "c8b8ea71-7088-4e87-a493-7bc88cc2835b"
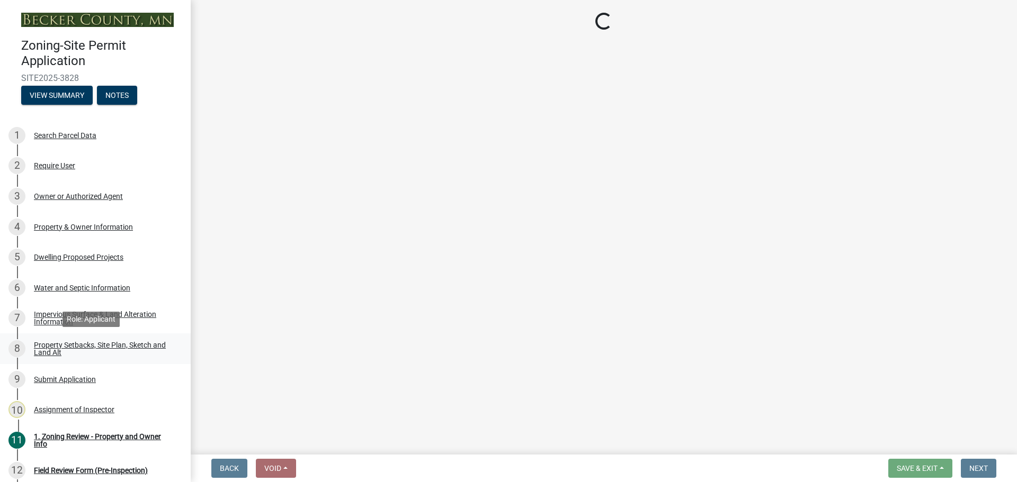
select select "133211ff-91ce-4a0a-9235-b48a7e2069a0"
select select "4421853d-5e11-4b64-95ec-6c47066881cc"
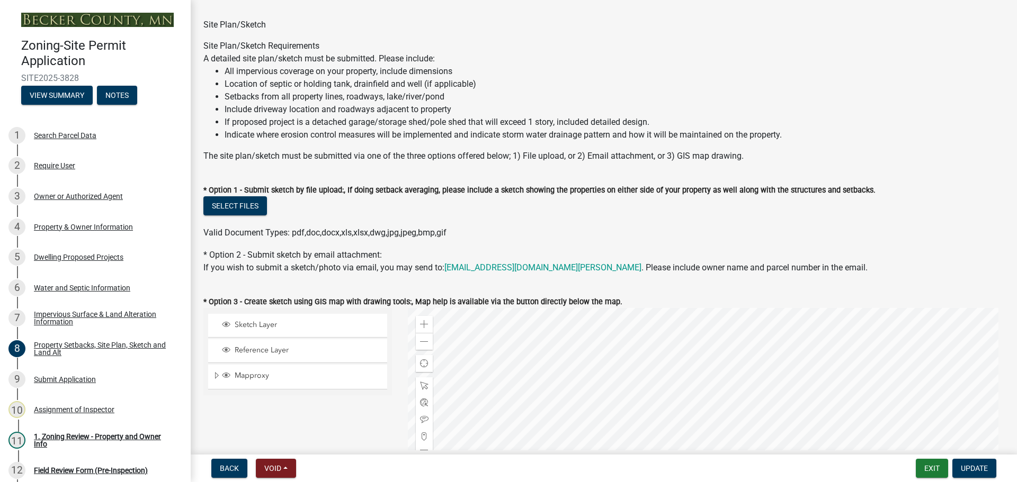
scroll to position [53, 0]
